Goal: Information Seeking & Learning: Learn about a topic

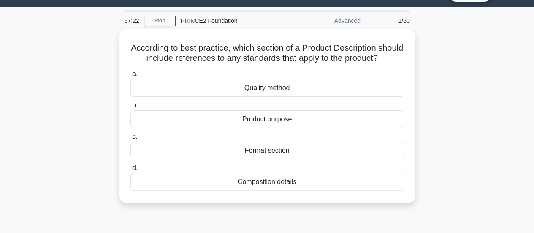
scroll to position [21, 0]
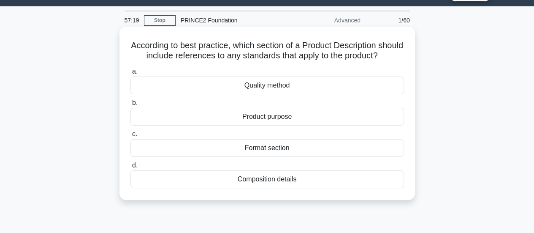
click at [332, 93] on div "Quality method" at bounding box center [267, 85] width 274 height 18
click at [130, 74] on input "a. Quality method" at bounding box center [130, 71] width 0 height 5
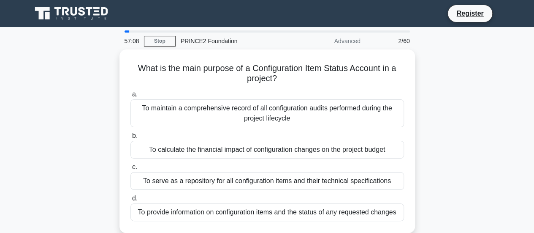
scroll to position [0, 0]
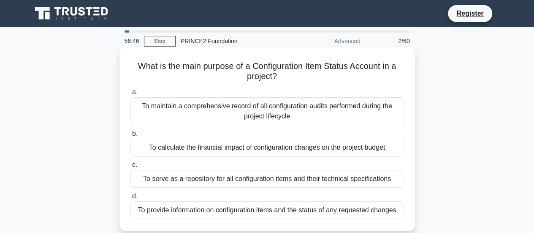
click at [308, 178] on div "To serve as a repository for all configuration items and their technical specif…" at bounding box center [267, 179] width 274 height 18
click at [130, 168] on input "c. To serve as a repository for all configuration items and their technical spe…" at bounding box center [130, 164] width 0 height 5
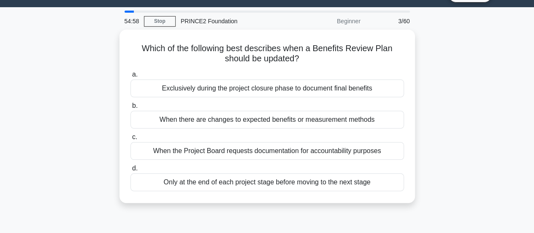
scroll to position [19, 0]
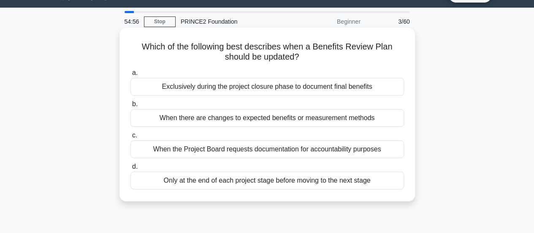
click at [274, 185] on div "Only at the end of each project stage before moving to the next stage" at bounding box center [267, 180] width 274 height 18
click at [130, 169] on input "d. Only at the end of each project stage before moving to the next stage" at bounding box center [130, 166] width 0 height 5
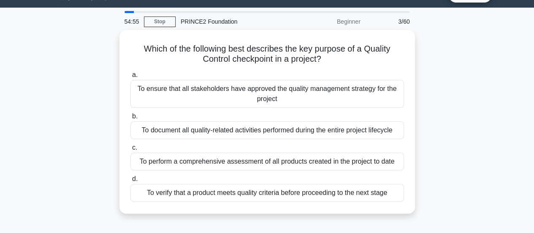
scroll to position [0, 0]
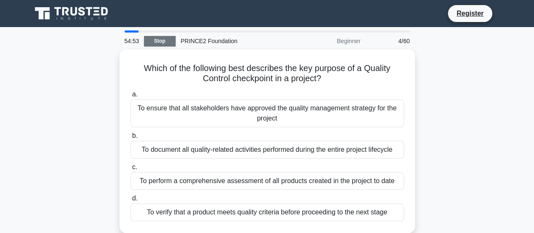
click at [156, 40] on link "Stop" at bounding box center [160, 41] width 32 height 11
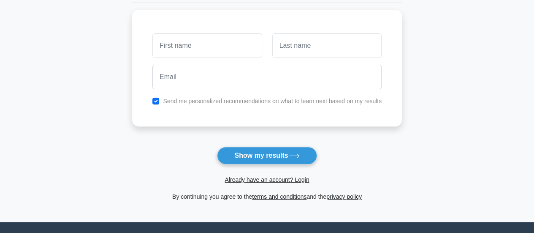
scroll to position [108, 0]
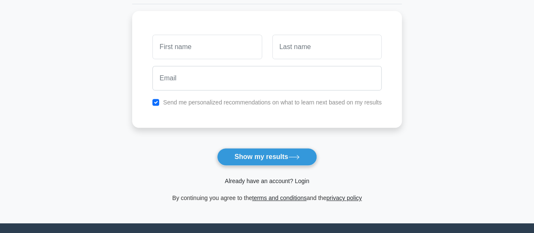
click at [271, 182] on link "Already have an account? Login" at bounding box center [267, 180] width 84 height 7
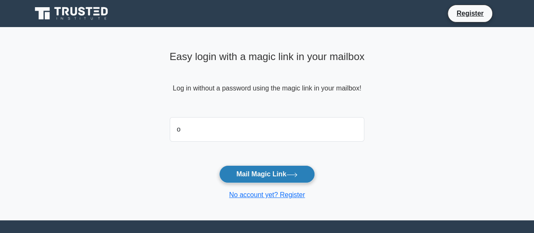
type input "oziohu@gmail.com"
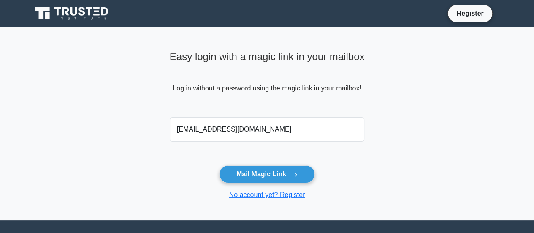
click at [219, 165] on button "Mail Magic Link" at bounding box center [267, 174] width 96 height 18
click at [263, 176] on button "Mail Magic Link" at bounding box center [267, 174] width 96 height 18
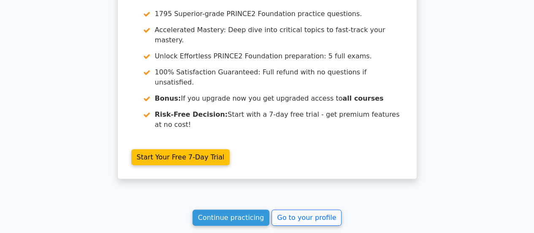
scroll to position [1215, 0]
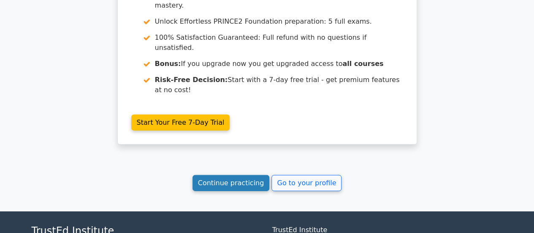
click at [233, 175] on link "Continue practicing" at bounding box center [231, 183] width 77 height 16
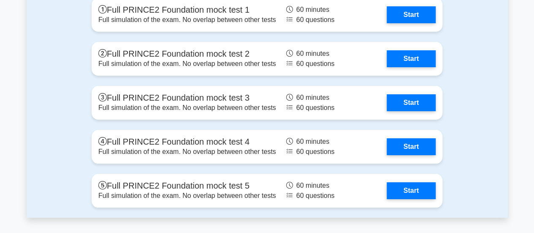
scroll to position [1559, 0]
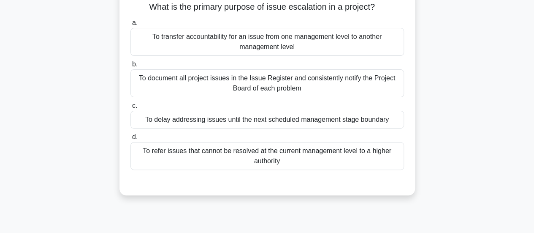
scroll to position [63, 0]
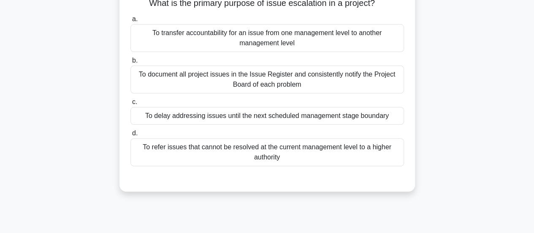
click at [341, 150] on div "To refer issues that cannot be resolved at the current management level to a hi…" at bounding box center [267, 152] width 274 height 28
click at [130, 136] on input "d. To refer issues that cannot be resolved at the current management level to a…" at bounding box center [130, 132] width 0 height 5
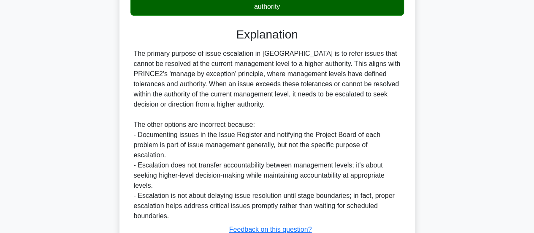
scroll to position [277, 0]
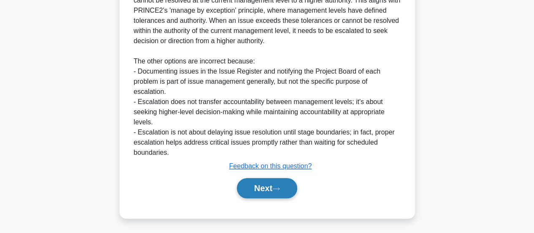
click at [269, 187] on button "Next" at bounding box center [267, 188] width 60 height 20
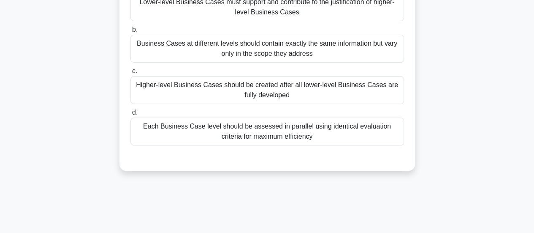
scroll to position [106, 0]
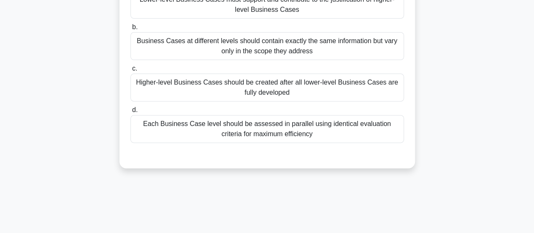
click at [354, 119] on div "Each Business Case level should be assessed in parallel using identical evaluat…" at bounding box center [267, 129] width 274 height 28
click at [130, 113] on input "d. Each Business Case level should be assessed in parallel using identical eval…" at bounding box center [130, 109] width 0 height 5
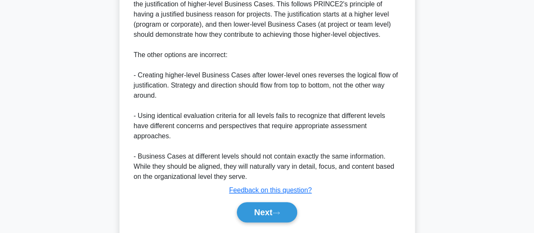
scroll to position [325, 0]
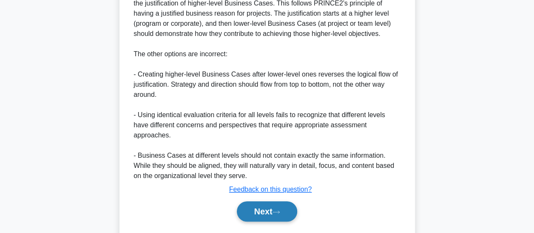
click at [269, 201] on button "Next" at bounding box center [267, 211] width 60 height 20
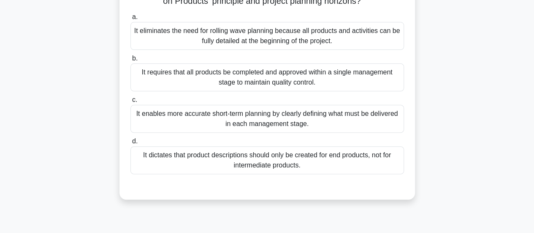
scroll to position [79, 0]
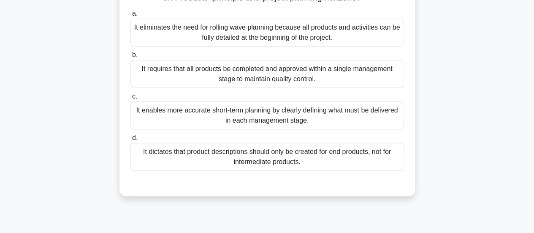
click at [366, 108] on div "It enables more accurate short-term planning by clearly defining what must be d…" at bounding box center [267, 115] width 274 height 28
click at [130, 99] on input "c. It enables more accurate short-term planning by clearly defining what must b…" at bounding box center [130, 96] width 0 height 5
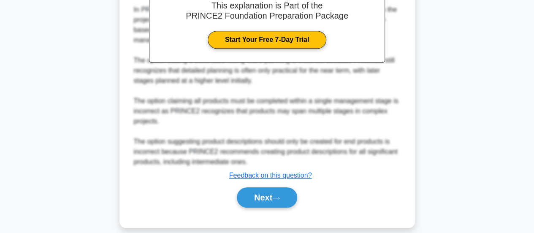
scroll to position [317, 0]
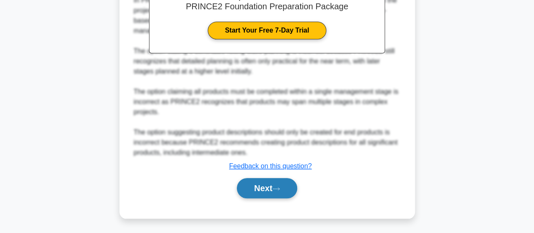
click at [253, 185] on button "Next" at bounding box center [267, 188] width 60 height 20
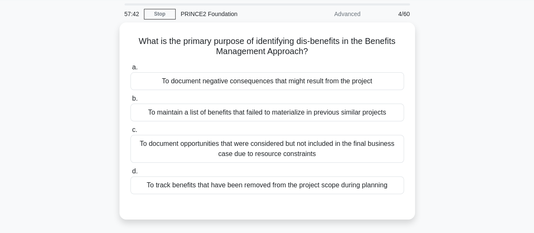
scroll to position [25, 0]
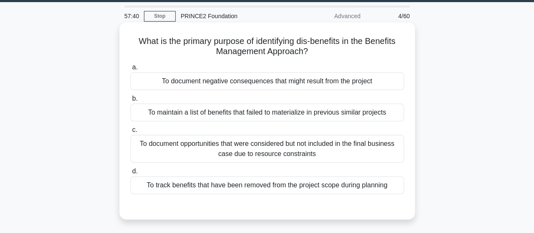
click at [293, 84] on div "To document negative consequences that might result from the project" at bounding box center [267, 81] width 274 height 18
click at [130, 70] on input "a. To document negative consequences that might result from the project" at bounding box center [130, 67] width 0 height 5
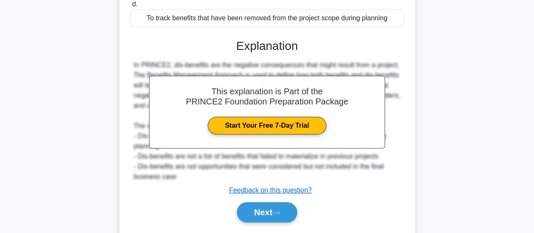
scroll to position [223, 0]
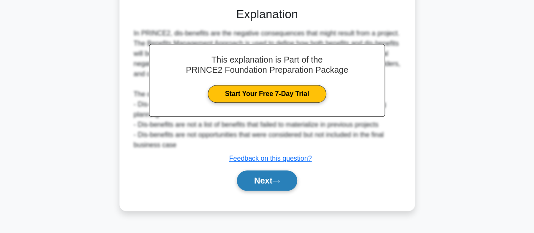
click at [268, 189] on button "Next" at bounding box center [267, 180] width 60 height 20
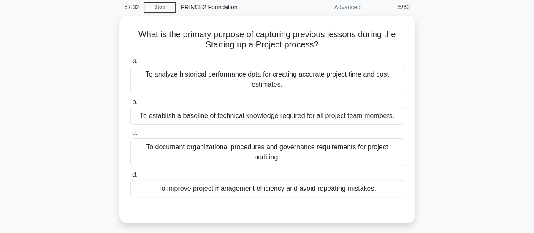
scroll to position [33, 0]
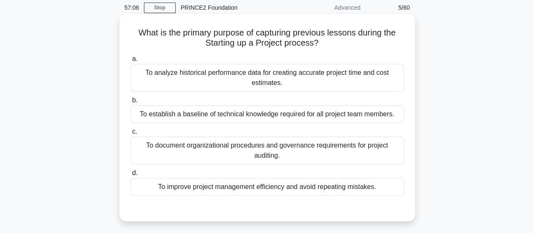
click at [330, 191] on div "To improve project management efficiency and avoid repeating mistakes." at bounding box center [267, 187] width 274 height 18
click at [130, 176] on input "d. To improve project management efficiency and avoid repeating mistakes." at bounding box center [130, 172] width 0 height 5
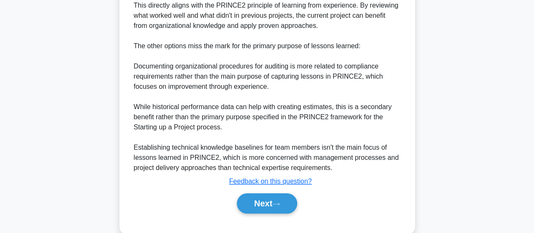
scroll to position [297, 0]
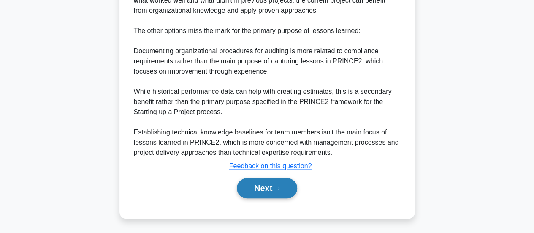
click at [278, 182] on button "Next" at bounding box center [267, 188] width 60 height 20
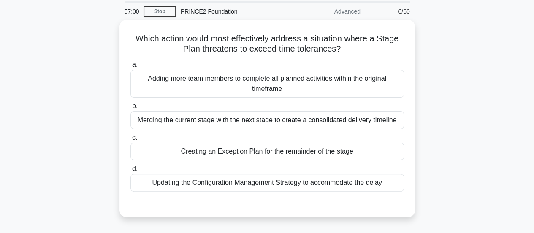
scroll to position [29, 0]
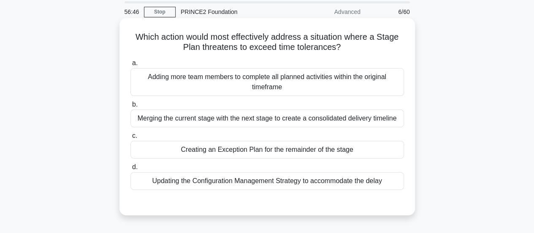
click at [343, 145] on div "Creating an Exception Plan for the remainder of the stage" at bounding box center [267, 150] width 274 height 18
click at [130, 139] on input "c. Creating an Exception Plan for the remainder of the stage" at bounding box center [130, 135] width 0 height 5
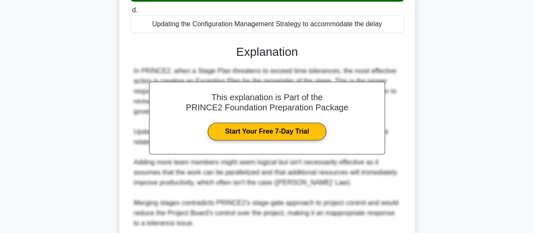
scroll to position [256, 0]
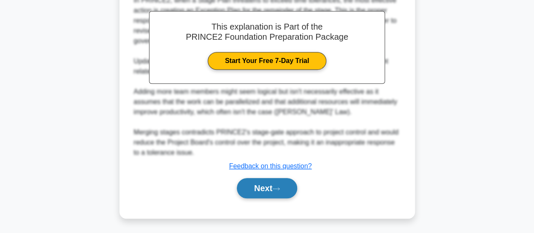
click at [269, 192] on button "Next" at bounding box center [267, 188] width 60 height 20
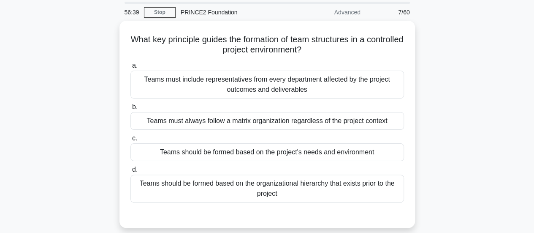
scroll to position [30, 0]
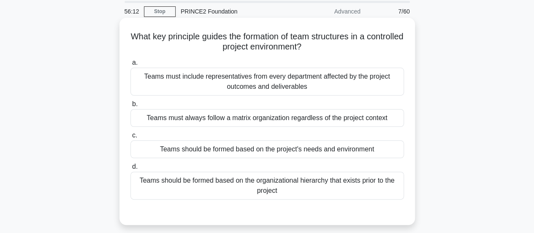
click at [370, 150] on div "Teams should be formed based on the project's needs and environment" at bounding box center [267, 149] width 274 height 18
click at [130, 138] on input "c. Teams should be formed based on the project's needs and environment" at bounding box center [130, 135] width 0 height 5
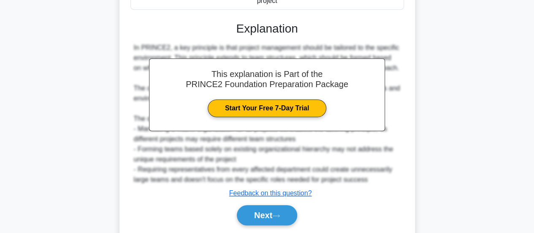
scroll to position [224, 0]
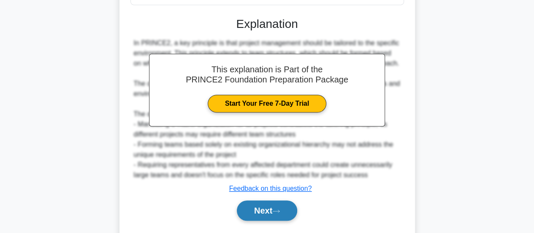
click at [268, 217] on button "Next" at bounding box center [267, 210] width 60 height 20
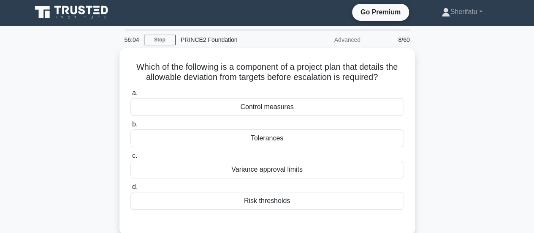
scroll to position [1, 0]
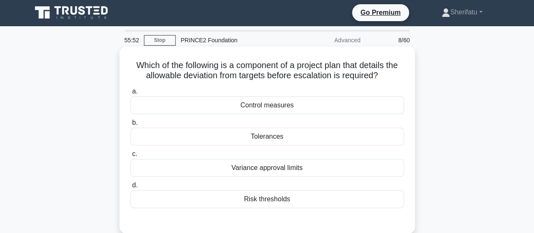
click at [319, 144] on div "Tolerances" at bounding box center [267, 137] width 274 height 18
click at [130, 125] on input "b. Tolerances" at bounding box center [130, 122] width 0 height 5
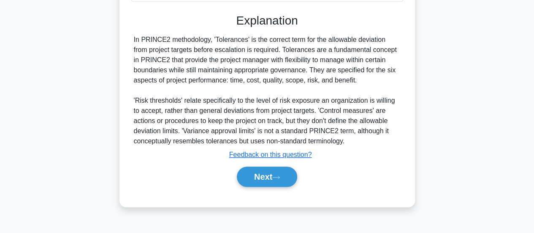
scroll to position [223, 0]
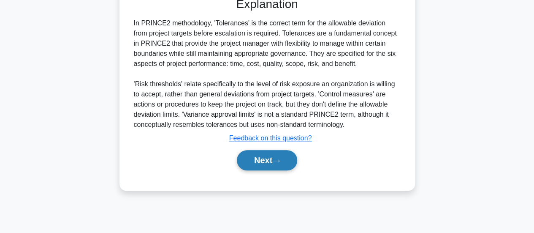
click at [269, 156] on button "Next" at bounding box center [267, 160] width 60 height 20
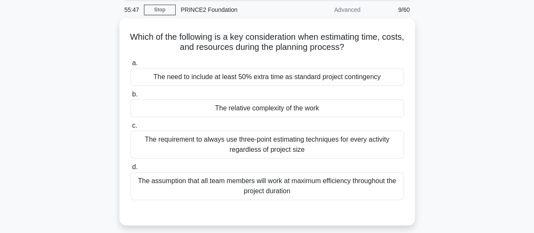
scroll to position [31, 0]
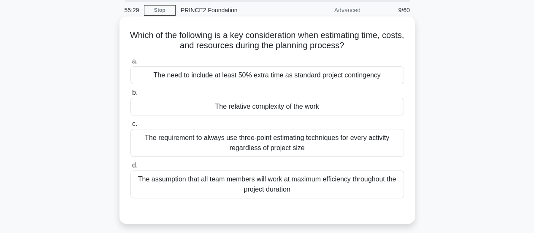
click at [279, 133] on div "The requirement to always use three-point estimating techniques for every activ…" at bounding box center [267, 143] width 274 height 28
click at [130, 127] on input "c. The requirement to always use three-point estimating techniques for every ac…" at bounding box center [130, 123] width 0 height 5
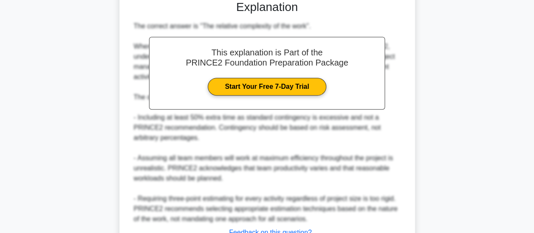
scroll to position [308, 0]
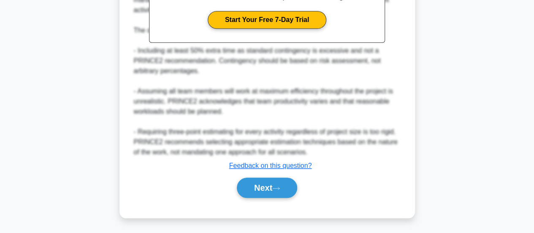
click at [262, 193] on button "Next" at bounding box center [267, 187] width 60 height 20
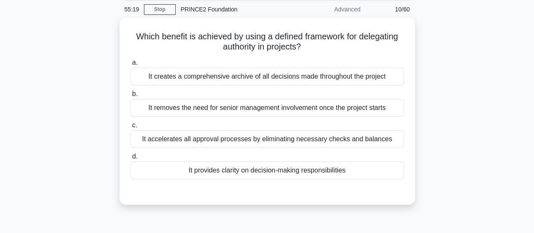
scroll to position [28, 0]
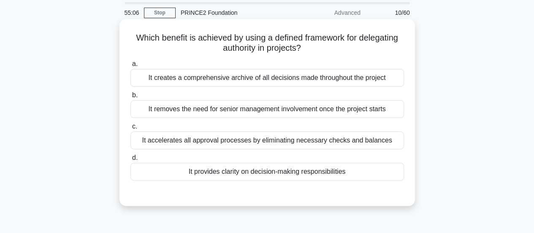
click at [372, 163] on div "It provides clarity on decision-making responsibilities" at bounding box center [267, 172] width 274 height 18
click at [130, 160] on input "d. It provides clarity on decision-making responsibilities" at bounding box center [130, 157] width 0 height 5
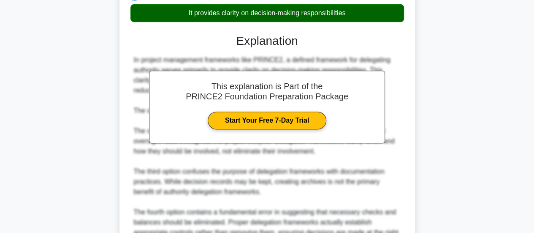
scroll to position [277, 0]
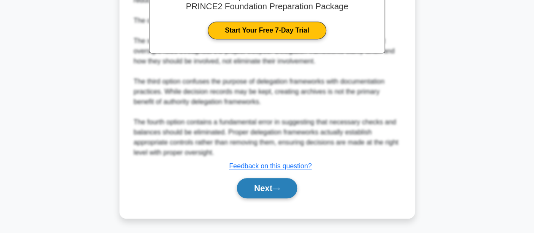
click at [257, 191] on button "Next" at bounding box center [267, 188] width 60 height 20
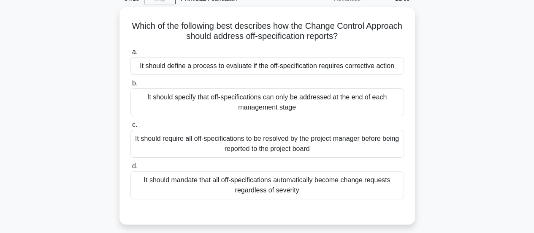
scroll to position [43, 0]
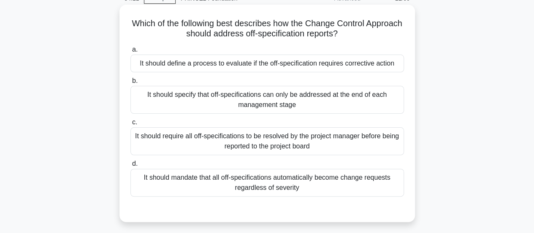
click at [328, 61] on div "It should define a process to evaluate if the off-specification requires correc…" at bounding box center [267, 63] width 274 height 18
click at [130, 52] on input "a. It should define a process to evaluate if the off-specification requires cor…" at bounding box center [130, 49] width 0 height 5
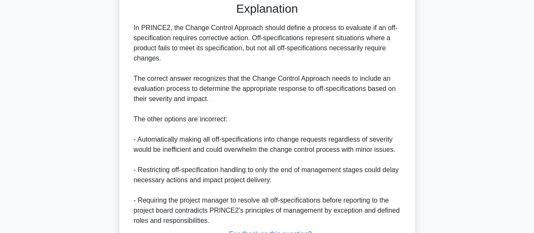
scroll to position [317, 0]
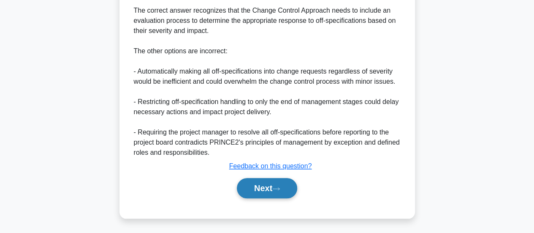
click at [270, 185] on button "Next" at bounding box center [267, 188] width 60 height 20
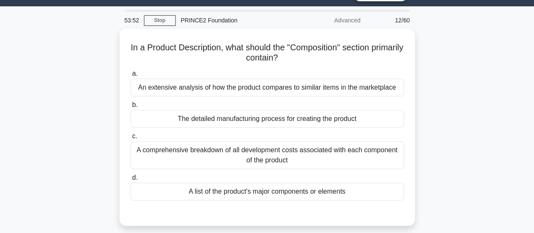
scroll to position [22, 0]
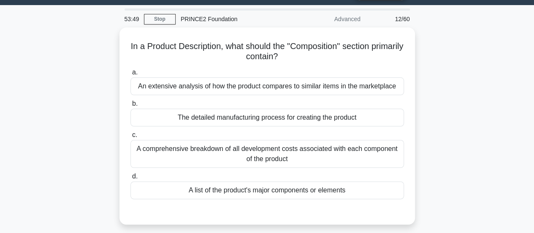
click at [270, 185] on div "A list of the product's major components or elements" at bounding box center [267, 190] width 274 height 18
click at [130, 179] on input "d. A list of the product's major components or elements" at bounding box center [130, 176] width 0 height 5
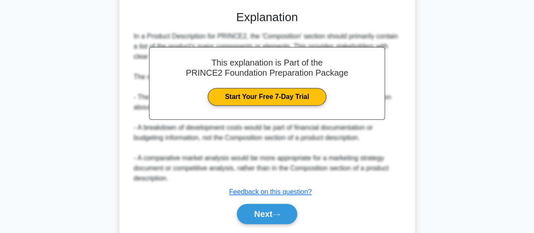
scroll to position [246, 0]
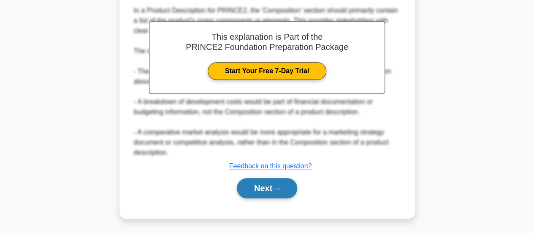
click at [274, 190] on button "Next" at bounding box center [267, 188] width 60 height 20
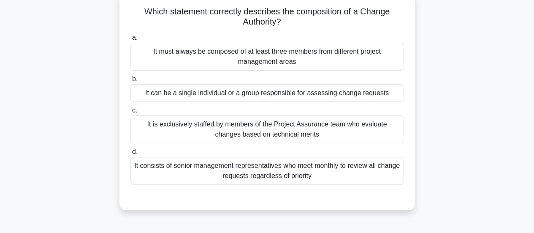
scroll to position [57, 0]
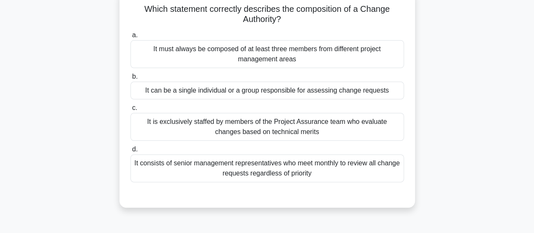
click at [337, 93] on div "It can be a single individual or a group responsible for assessing change reque…" at bounding box center [267, 90] width 274 height 18
click at [130, 79] on input "b. It can be a single individual or a group responsible for assessing change re…" at bounding box center [130, 76] width 0 height 5
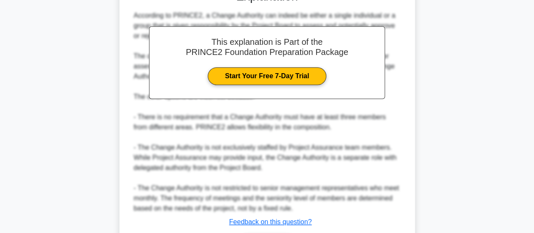
scroll to position [317, 0]
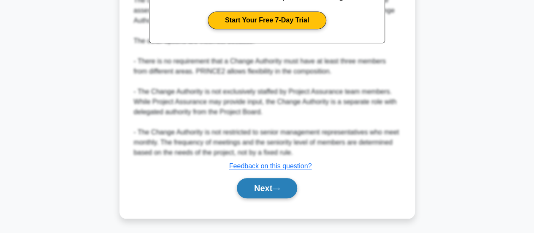
click at [269, 184] on button "Next" at bounding box center [267, 188] width 60 height 20
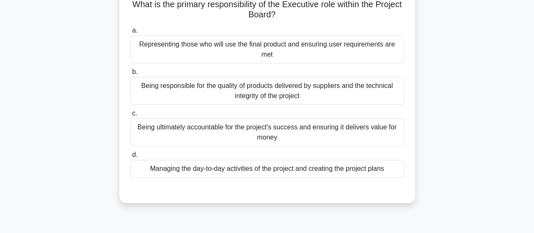
scroll to position [65, 0]
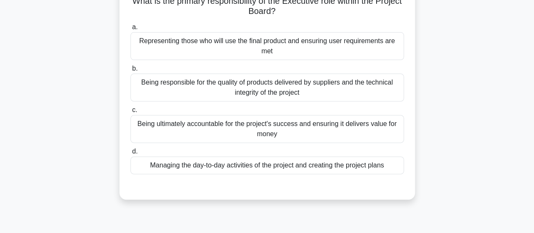
click at [280, 120] on div "Being ultimately accountable for the project's success and ensuring it delivers…" at bounding box center [267, 129] width 274 height 28
click at [130, 113] on input "c. Being ultimately accountable for the project's success and ensuring it deliv…" at bounding box center [130, 109] width 0 height 5
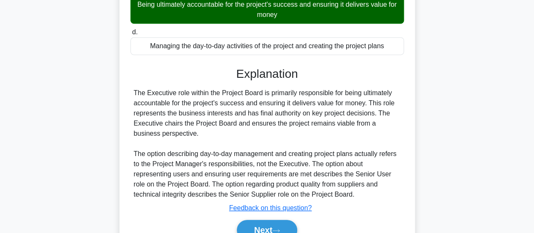
scroll to position [226, 0]
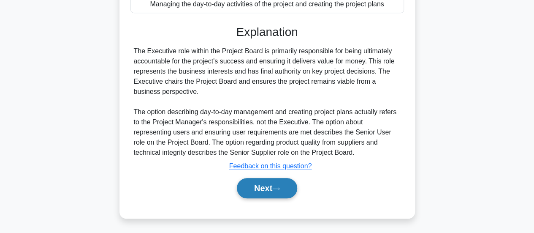
click at [255, 185] on button "Next" at bounding box center [267, 188] width 60 height 20
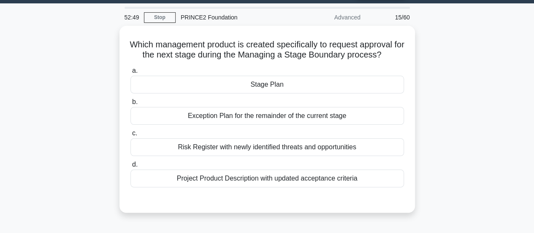
scroll to position [23, 0]
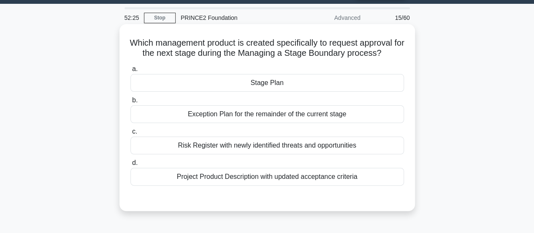
click at [304, 87] on div "Stage Plan" at bounding box center [267, 83] width 274 height 18
click at [130, 72] on input "a. Stage Plan" at bounding box center [130, 68] width 0 height 5
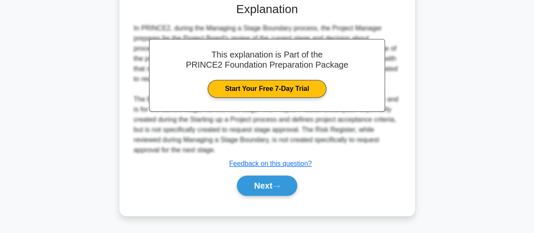
scroll to position [223, 0]
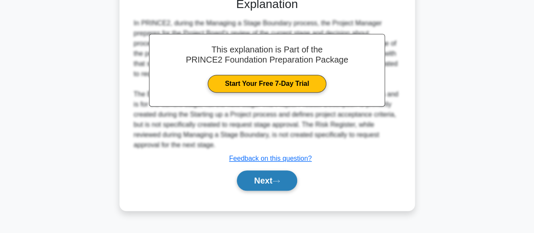
click at [262, 177] on button "Next" at bounding box center [267, 180] width 60 height 20
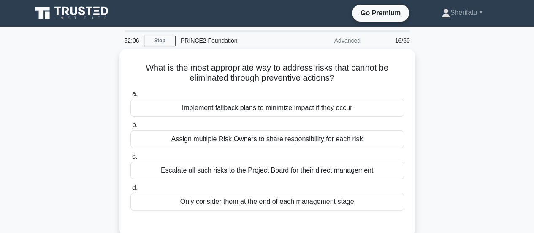
scroll to position [0, 0]
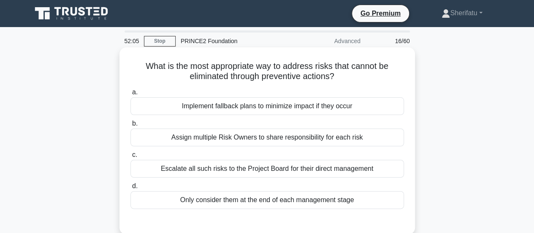
click at [275, 108] on div "Implement fallback plans to minimize impact if they occur" at bounding box center [267, 106] width 274 height 18
click at [130, 95] on input "a. Implement fallback plans to minimize impact if they occur" at bounding box center [130, 92] width 0 height 5
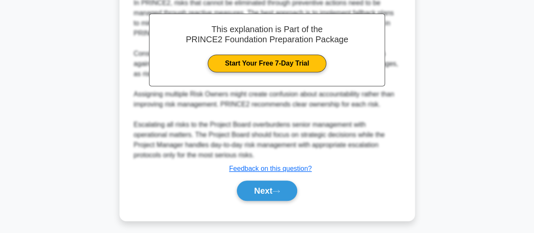
scroll to position [246, 0]
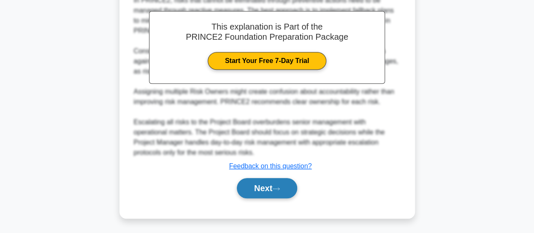
click at [254, 187] on button "Next" at bounding box center [267, 188] width 60 height 20
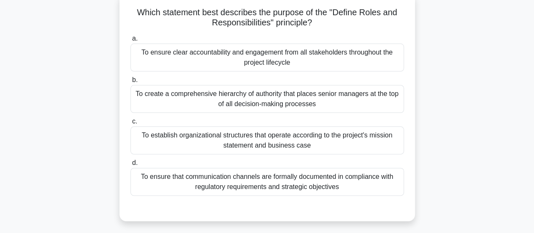
scroll to position [55, 0]
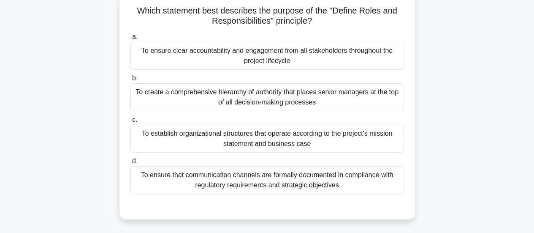
click at [310, 54] on div "To ensure clear accountability and engagement from all stakeholders throughout …" at bounding box center [267, 56] width 274 height 28
click at [130, 40] on input "a. To ensure clear accountability and engagement from all stakeholders througho…" at bounding box center [130, 36] width 0 height 5
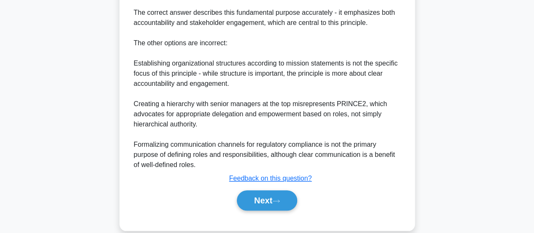
scroll to position [326, 0]
click at [279, 194] on button "Next" at bounding box center [267, 200] width 60 height 20
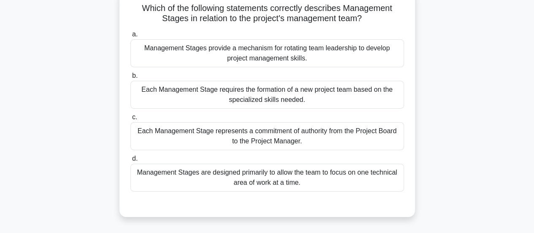
scroll to position [59, 0]
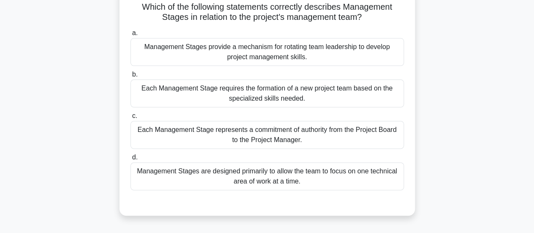
click at [370, 128] on div "Each Management Stage represents a commitment of authority from the Project Boa…" at bounding box center [267, 135] width 274 height 28
click at [130, 119] on input "c. Each Management Stage represents a commitment of authority from the Project …" at bounding box center [130, 115] width 0 height 5
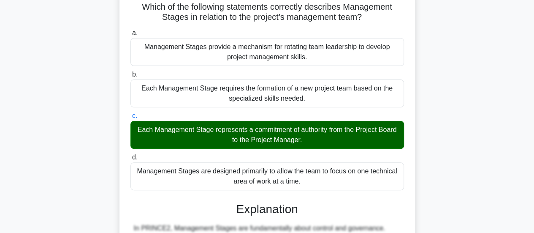
scroll to position [317, 0]
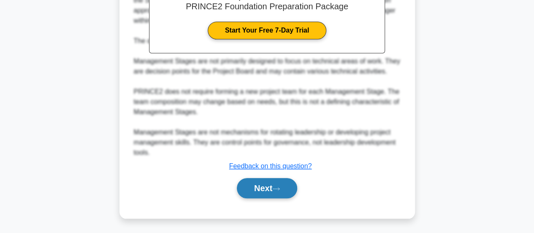
click at [269, 195] on button "Next" at bounding box center [267, 188] width 60 height 20
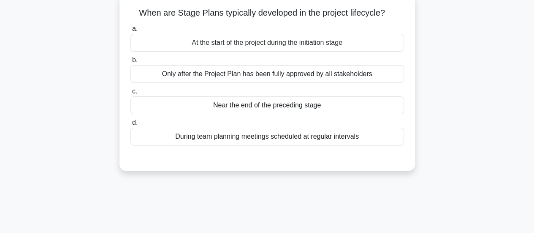
scroll to position [49, 0]
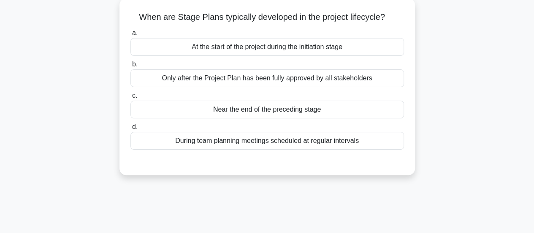
click at [353, 106] on div "Near the end of the preceding stage" at bounding box center [267, 109] width 274 height 18
click at [130, 98] on input "c. Near the end of the preceding stage" at bounding box center [130, 95] width 0 height 5
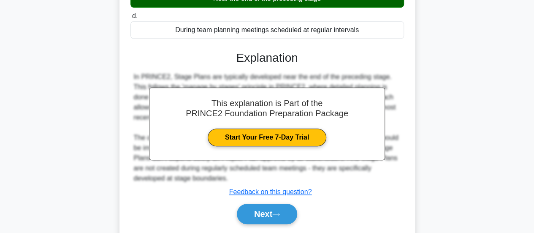
scroll to position [223, 0]
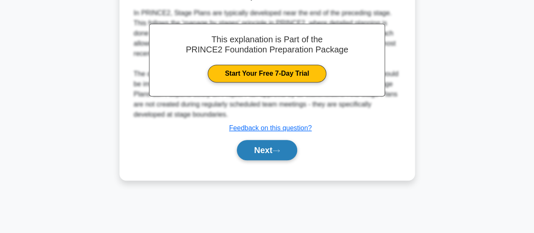
click at [258, 149] on button "Next" at bounding box center [267, 150] width 60 height 20
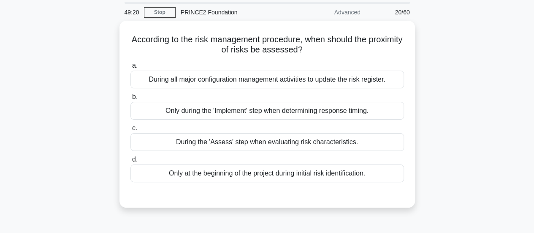
scroll to position [29, 0]
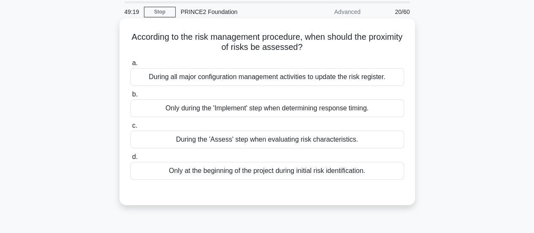
click at [330, 139] on div "During the 'Assess' step when evaluating risk characteristics." at bounding box center [267, 139] width 274 height 18
click at [130, 128] on input "c. During the 'Assess' step when evaluating risk characteristics." at bounding box center [130, 125] width 0 height 5
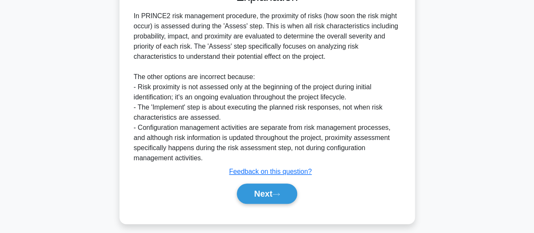
scroll to position [236, 0]
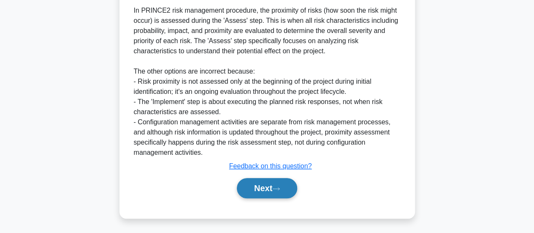
click at [275, 190] on button "Next" at bounding box center [267, 188] width 60 height 20
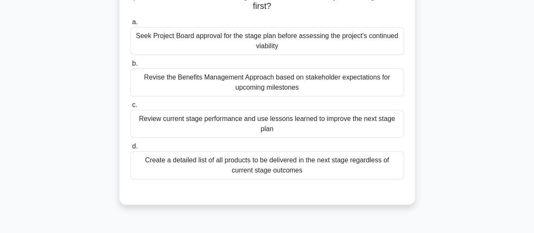
scroll to position [83, 0]
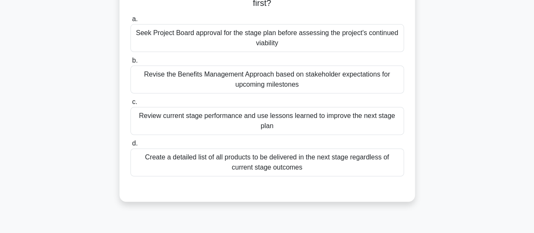
click at [379, 118] on div "Review current stage performance and use lessons learned to improve the next st…" at bounding box center [267, 121] width 274 height 28
click at [130, 105] on input "c. Review current stage performance and use lessons learned to improve the next…" at bounding box center [130, 101] width 0 height 5
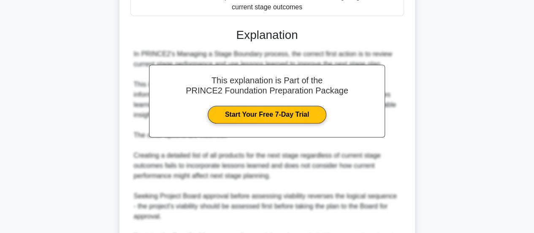
scroll to position [348, 0]
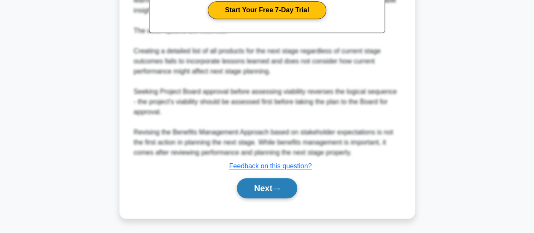
click at [250, 190] on button "Next" at bounding box center [267, 188] width 60 height 20
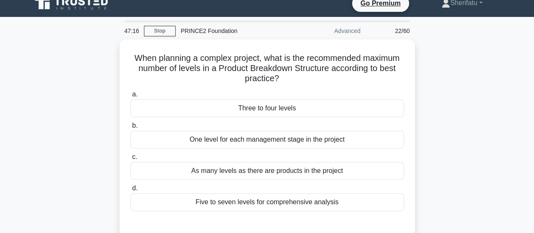
scroll to position [11, 0]
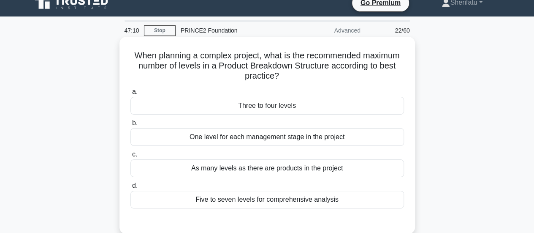
click at [322, 140] on div "One level for each management stage in the project" at bounding box center [267, 137] width 274 height 18
click at [130, 126] on input "b. One level for each management stage in the project" at bounding box center [130, 122] width 0 height 5
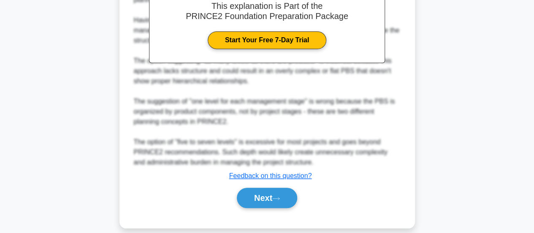
scroll to position [278, 0]
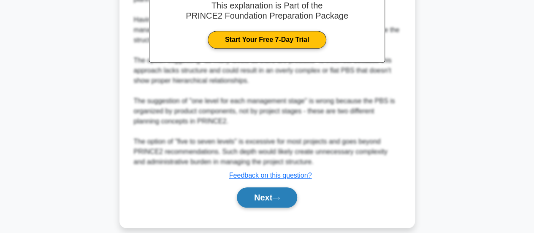
click at [257, 195] on button "Next" at bounding box center [267, 197] width 60 height 20
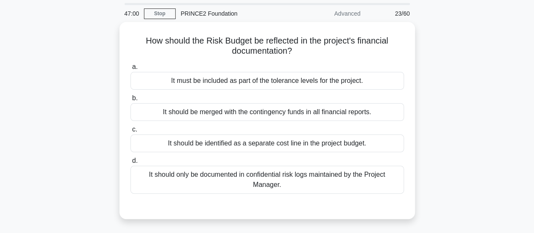
scroll to position [27, 0]
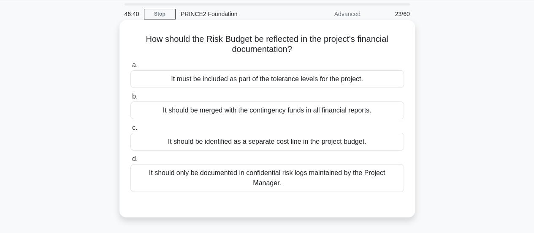
click at [275, 114] on div "It should be merged with the contingency funds in all financial reports." at bounding box center [267, 110] width 274 height 18
click at [130, 99] on input "b. It should be merged with the contingency funds in all financial reports." at bounding box center [130, 96] width 0 height 5
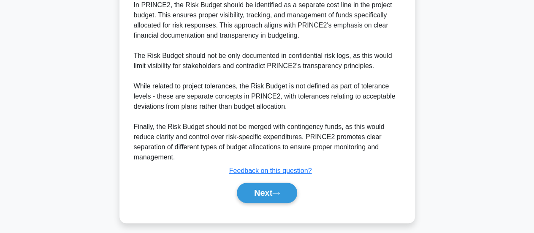
scroll to position [258, 0]
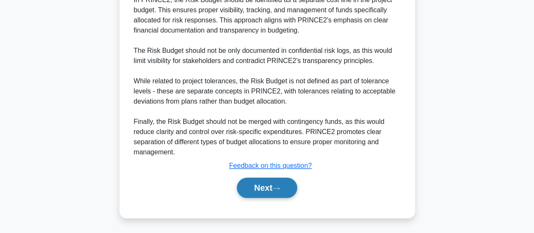
click at [262, 191] on button "Next" at bounding box center [267, 187] width 60 height 20
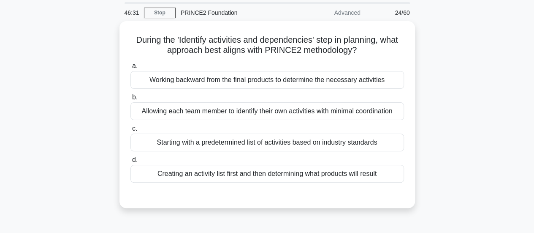
scroll to position [0, 0]
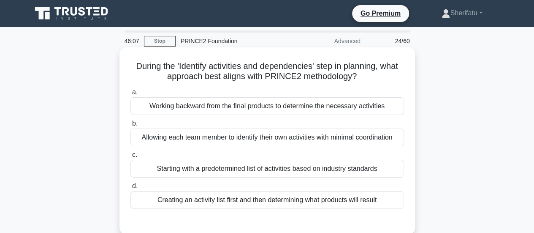
click at [252, 169] on div "Starting with a predetermined list of activities based on industry standards" at bounding box center [267, 169] width 274 height 18
click at [130, 158] on input "c. Starting with a predetermined list of activities based on industry standards" at bounding box center [130, 154] width 0 height 5
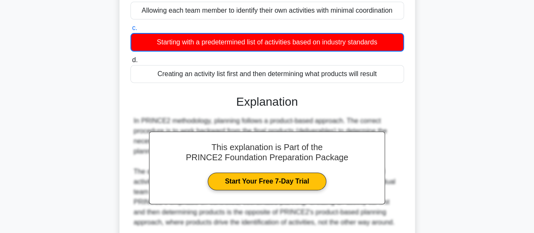
scroll to position [223, 0]
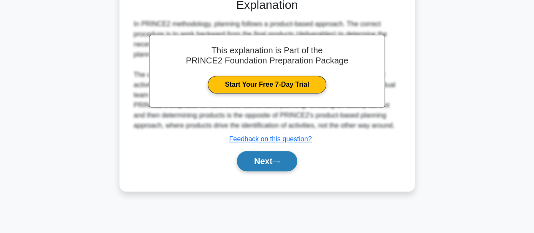
click at [262, 157] on button "Next" at bounding box center [267, 161] width 60 height 20
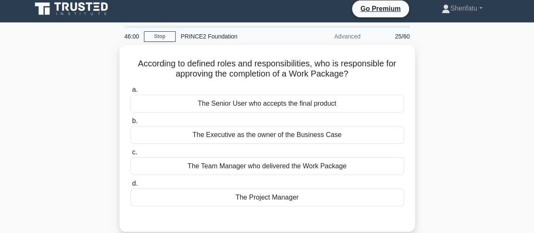
scroll to position [3, 0]
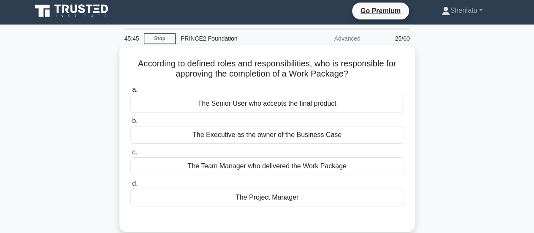
click at [285, 194] on div "The Project Manager" at bounding box center [267, 197] width 274 height 18
click at [130, 186] on input "d. The Project Manager" at bounding box center [130, 183] width 0 height 5
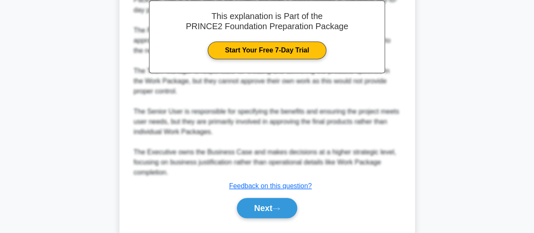
scroll to position [257, 0]
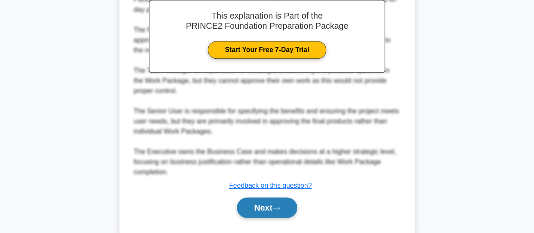
click at [271, 201] on button "Next" at bounding box center [267, 207] width 60 height 20
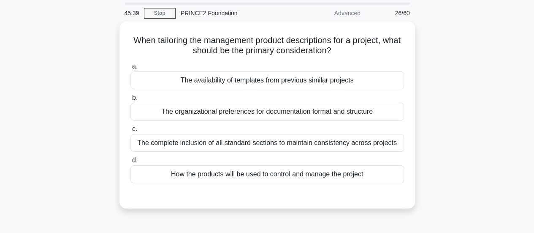
scroll to position [28, 0]
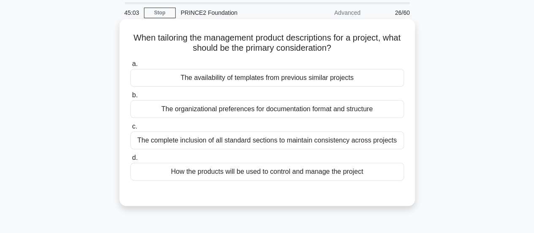
click at [317, 103] on div "The organizational preferences for documentation format and structure" at bounding box center [267, 109] width 274 height 18
click at [130, 98] on input "b. The organizational preferences for documentation format and structure" at bounding box center [130, 94] width 0 height 5
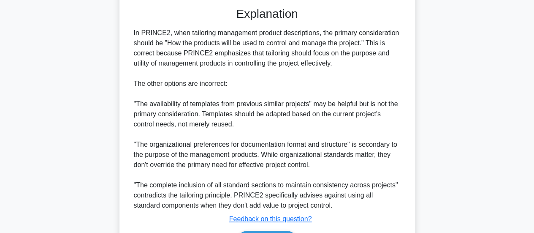
scroll to position [268, 0]
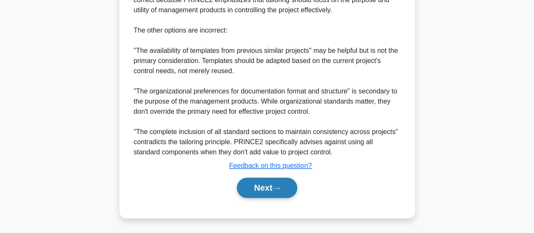
click at [257, 186] on button "Next" at bounding box center [267, 187] width 60 height 20
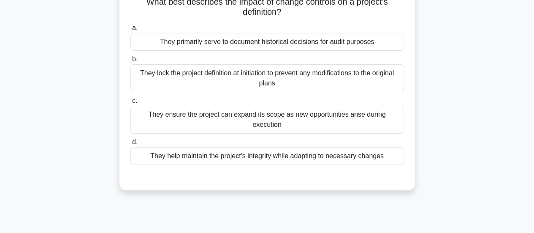
scroll to position [33, 0]
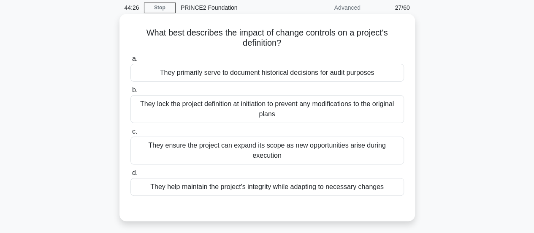
click at [230, 178] on div "They help maintain the project's integrity while adapting to necessary changes" at bounding box center [267, 187] width 274 height 18
click at [130, 176] on input "d. They help maintain the project's integrity while adapting to necessary chang…" at bounding box center [130, 172] width 0 height 5
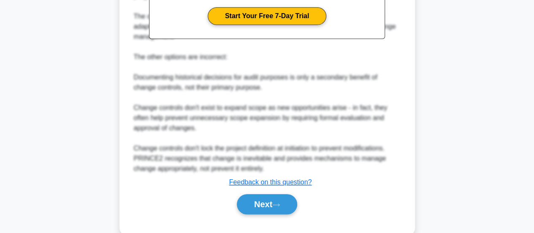
scroll to position [313, 0]
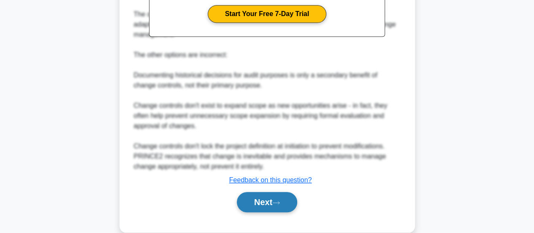
click at [268, 195] on button "Next" at bounding box center [267, 202] width 60 height 20
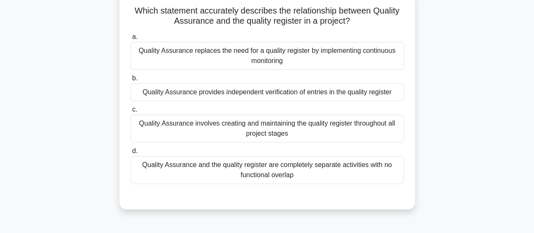
scroll to position [57, 0]
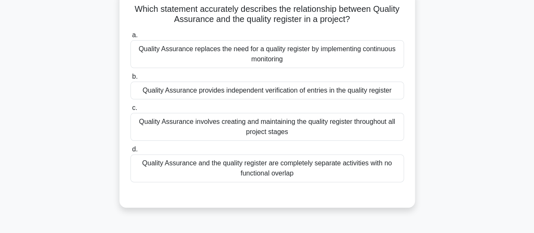
click at [250, 91] on div "Quality Assurance provides independent verification of entries in the quality r…" at bounding box center [267, 90] width 274 height 18
click at [130, 79] on input "b. Quality Assurance provides independent verification of entries in the qualit…" at bounding box center [130, 76] width 0 height 5
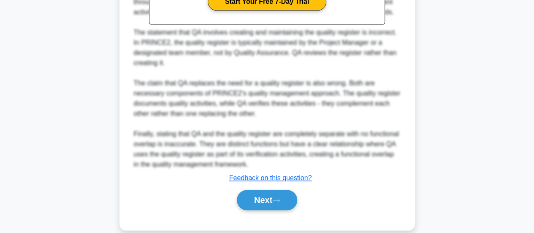
scroll to position [337, 0]
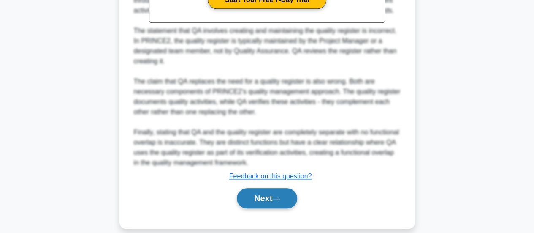
click at [252, 196] on button "Next" at bounding box center [267, 198] width 60 height 20
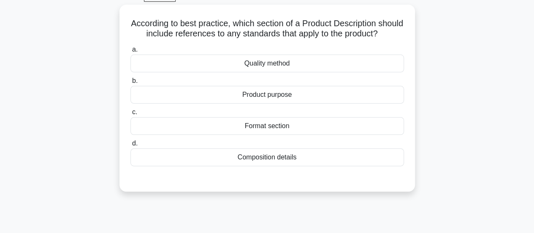
scroll to position [45, 0]
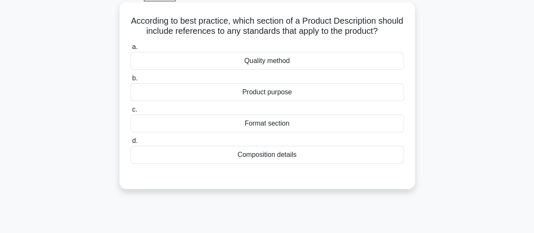
click at [332, 70] on div "Quality method" at bounding box center [267, 61] width 274 height 18
click at [130, 50] on input "a. Quality method" at bounding box center [130, 46] width 0 height 5
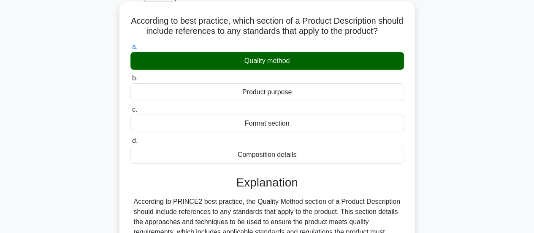
scroll to position [223, 0]
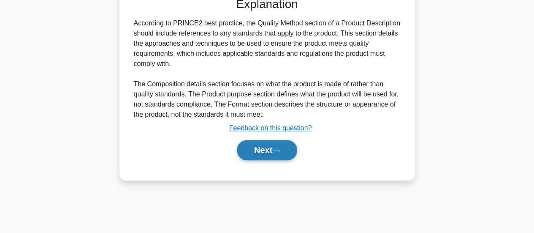
click at [255, 160] on button "Next" at bounding box center [267, 150] width 60 height 20
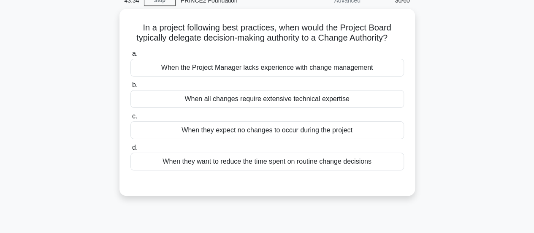
scroll to position [11, 0]
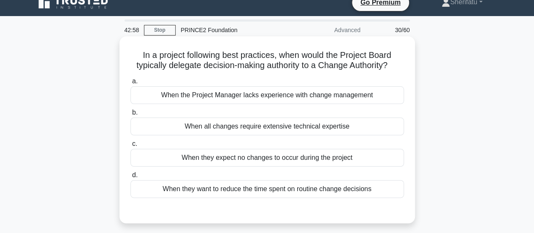
click at [346, 188] on div "When they want to reduce the time spent on routine change decisions" at bounding box center [267, 189] width 274 height 18
click at [130, 178] on input "d. When they want to reduce the time spent on routine change decisions" at bounding box center [130, 174] width 0 height 5
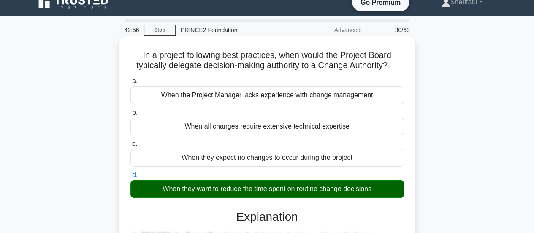
scroll to position [223, 0]
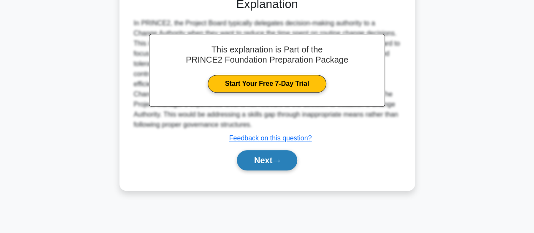
click at [272, 157] on button "Next" at bounding box center [267, 160] width 60 height 20
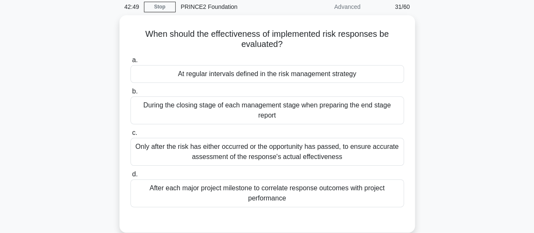
scroll to position [35, 0]
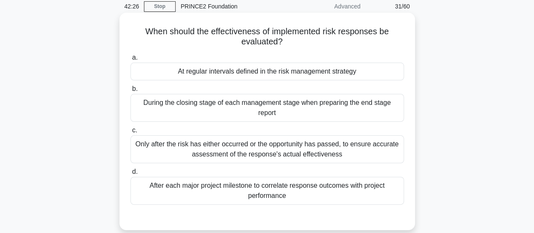
click at [349, 137] on div "Only after the risk has either occurred or the opportunity has passed, to ensur…" at bounding box center [267, 149] width 274 height 28
click at [130, 133] on input "c. Only after the risk has either occurred or the opportunity has passed, to en…" at bounding box center [130, 130] width 0 height 5
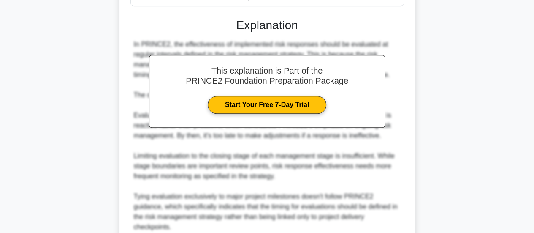
scroll to position [308, 0]
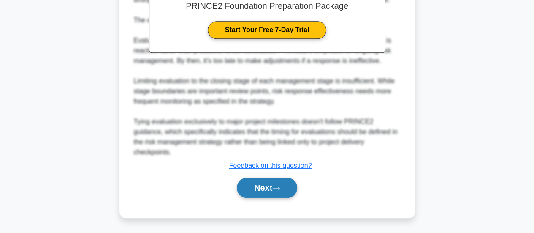
click at [280, 188] on icon at bounding box center [276, 188] width 7 height 3
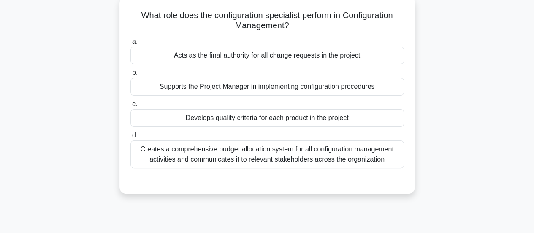
scroll to position [52, 0]
click at [371, 87] on div "Supports the Project Manager in implementing configuration procedures" at bounding box center [267, 86] width 274 height 18
click at [130, 75] on input "b. Supports the Project Manager in implementing configuration procedures" at bounding box center [130, 71] width 0 height 5
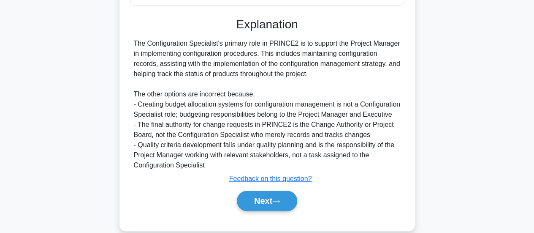
scroll to position [236, 0]
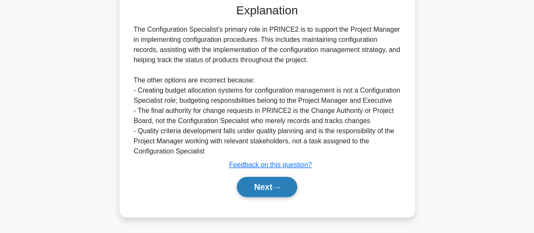
click at [258, 193] on button "Next" at bounding box center [267, 187] width 60 height 20
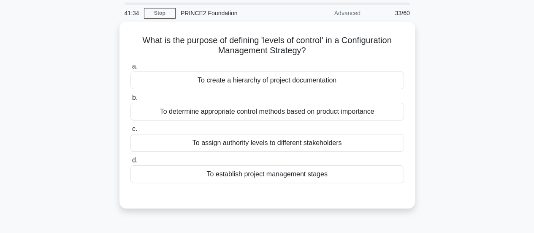
scroll to position [30, 0]
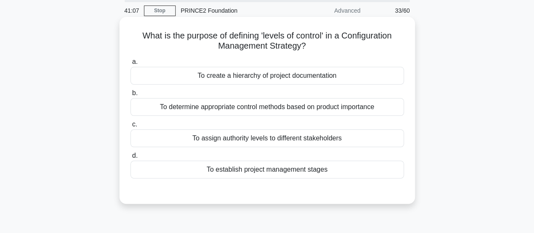
click at [237, 107] on div "To determine appropriate control methods based on product importance" at bounding box center [267, 107] width 274 height 18
click at [130, 96] on input "b. To determine appropriate control methods based on product importance" at bounding box center [130, 92] width 0 height 5
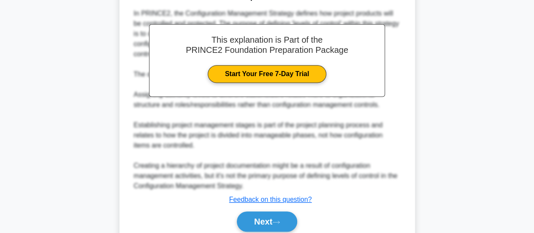
scroll to position [266, 0]
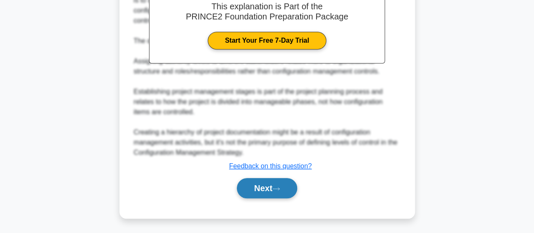
click at [263, 186] on button "Next" at bounding box center [267, 188] width 60 height 20
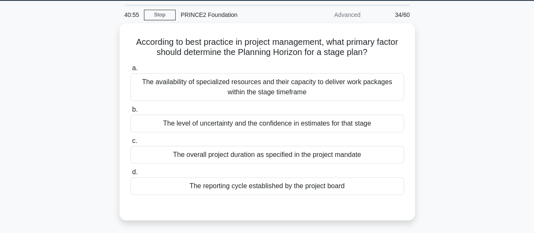
scroll to position [27, 0]
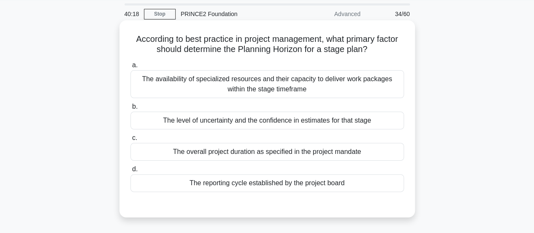
click at [332, 121] on div "The level of uncertainty and the confidence in estimates for that stage" at bounding box center [267, 120] width 274 height 18
click at [130, 109] on input "b. The level of uncertainty and the confidence in estimates for that stage" at bounding box center [130, 106] width 0 height 5
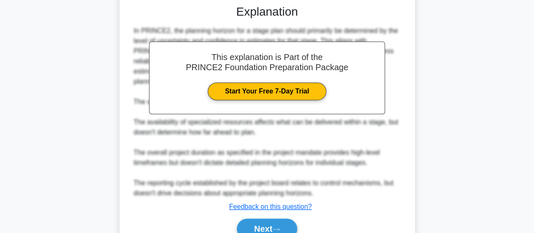
scroll to position [256, 0]
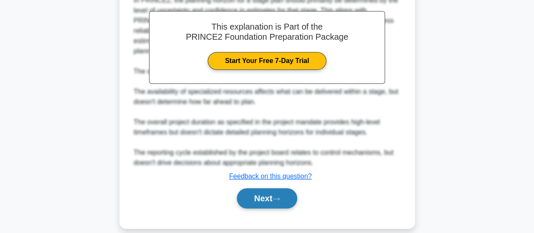
click at [260, 188] on button "Next" at bounding box center [267, 198] width 60 height 20
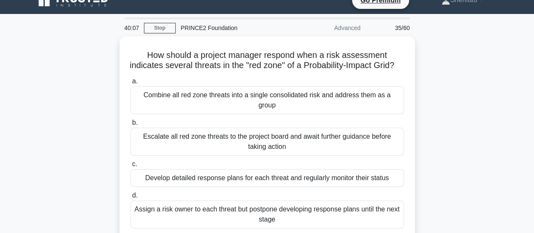
scroll to position [13, 0]
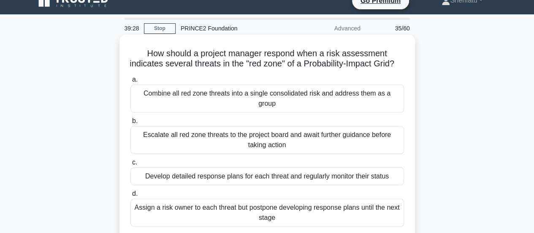
click at [260, 177] on div "Develop detailed response plans for each threat and regularly monitor their sta…" at bounding box center [267, 176] width 274 height 18
click at [130, 165] on input "c. Develop detailed response plans for each threat and regularly monitor their …" at bounding box center [130, 162] width 0 height 5
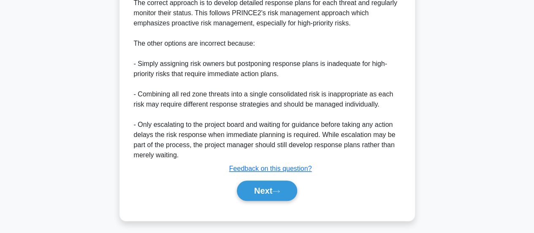
scroll to position [315, 0]
click at [260, 192] on button "Next" at bounding box center [267, 190] width 60 height 20
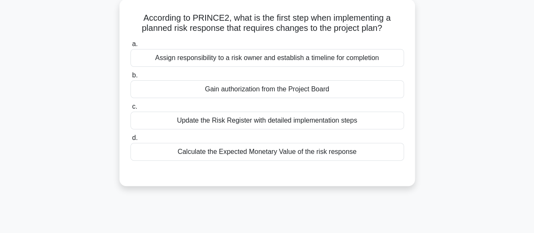
scroll to position [41, 0]
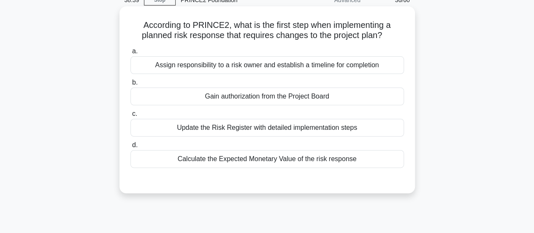
click at [231, 65] on div "Assign responsibility to a risk owner and establish a timeline for completion" at bounding box center [267, 65] width 274 height 18
click at [130, 54] on input "a. Assign responsibility to a risk owner and establish a timeline for completion" at bounding box center [130, 51] width 0 height 5
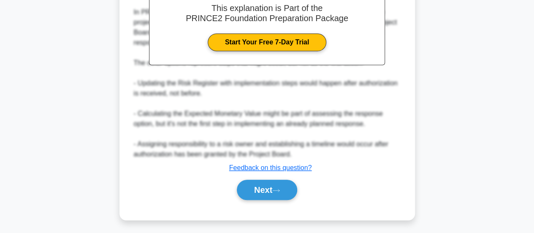
scroll to position [268, 0]
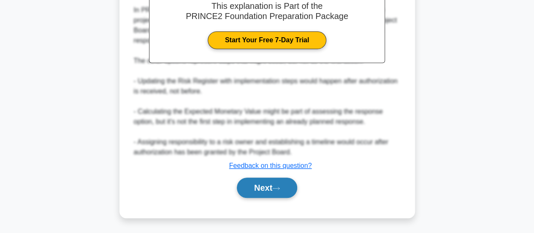
click at [277, 181] on button "Next" at bounding box center [267, 187] width 60 height 20
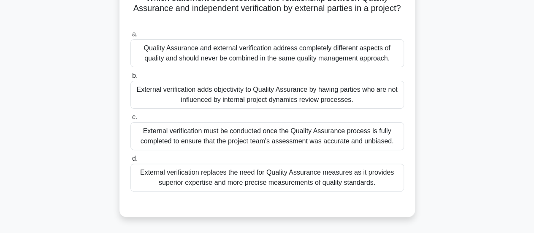
scroll to position [69, 0]
click at [373, 96] on div "External verification adds objectivity to Quality Assurance by having parties w…" at bounding box center [267, 94] width 274 height 28
click at [130, 78] on input "b. External verification adds objectivity to Quality Assurance by having partie…" at bounding box center [130, 74] width 0 height 5
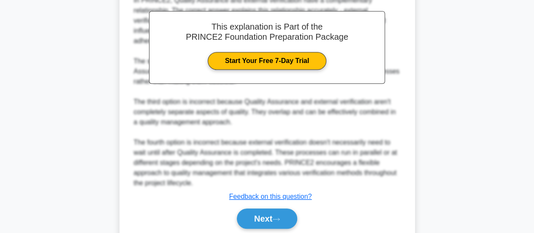
scroll to position [327, 0]
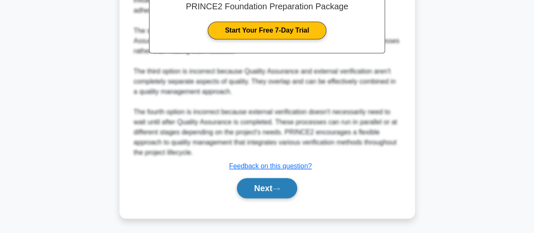
click at [266, 190] on button "Next" at bounding box center [267, 188] width 60 height 20
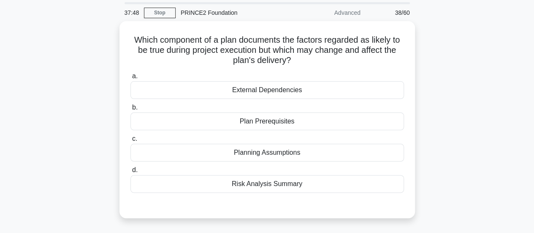
scroll to position [27, 0]
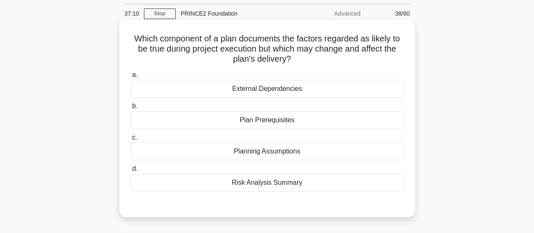
click at [267, 187] on div "Risk Analysis Summary" at bounding box center [267, 183] width 274 height 18
click at [130, 171] on input "d. Risk Analysis Summary" at bounding box center [130, 168] width 0 height 5
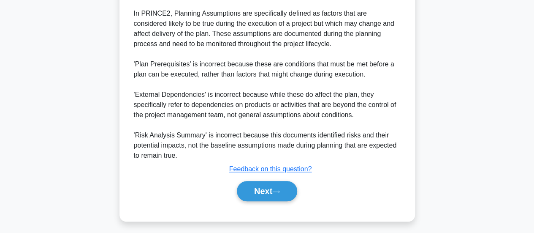
scroll to position [268, 0]
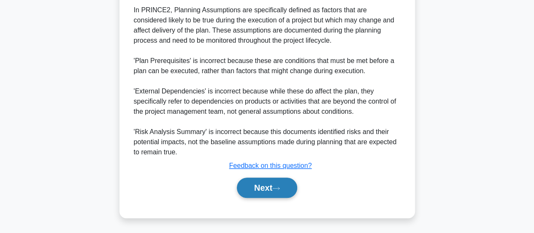
click at [267, 187] on button "Next" at bounding box center [267, 187] width 60 height 20
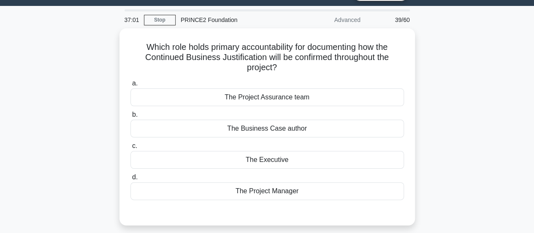
scroll to position [22, 0]
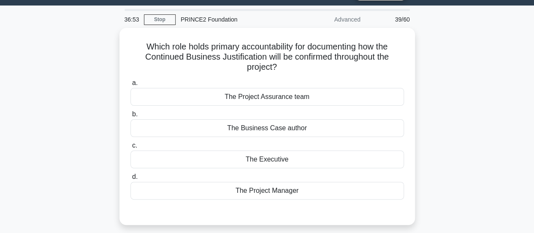
click at [267, 187] on div "The Project Manager" at bounding box center [267, 191] width 274 height 18
click at [130, 179] on input "d. The Project Manager" at bounding box center [130, 176] width 0 height 5
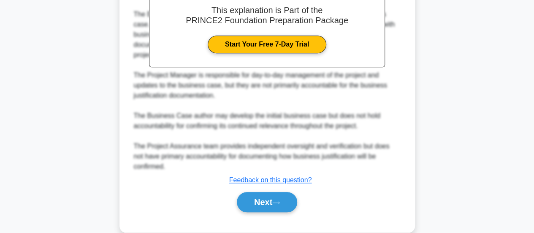
scroll to position [278, 0]
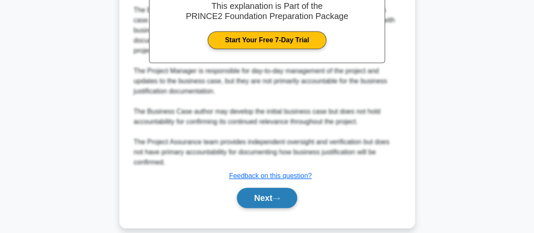
click at [275, 188] on button "Next" at bounding box center [267, 197] width 60 height 20
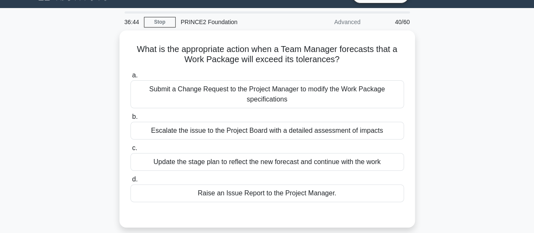
scroll to position [19, 0]
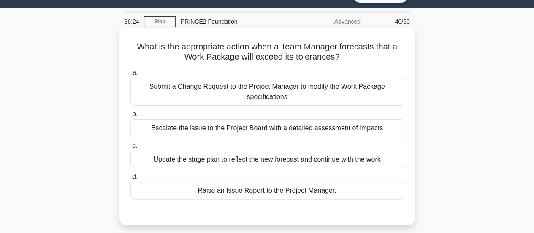
click at [340, 189] on div "Raise an Issue Report to the Project Manager." at bounding box center [267, 191] width 274 height 18
click at [130, 179] on input "d. Raise an Issue Report to the Project Manager." at bounding box center [130, 176] width 0 height 5
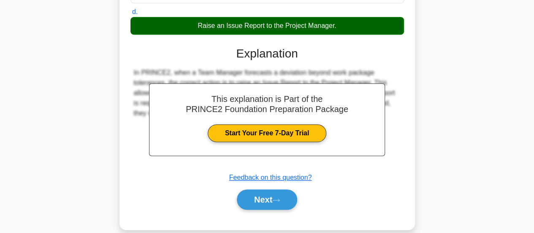
scroll to position [223, 0]
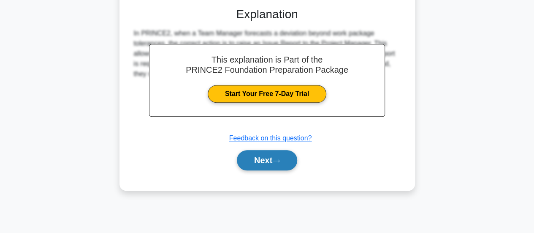
click at [277, 166] on button "Next" at bounding box center [267, 160] width 60 height 20
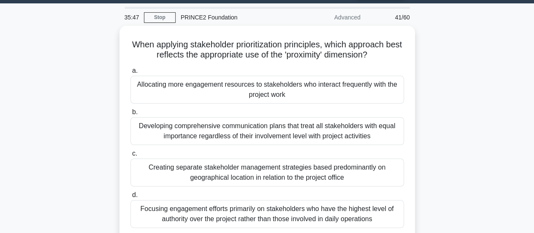
scroll to position [23, 0]
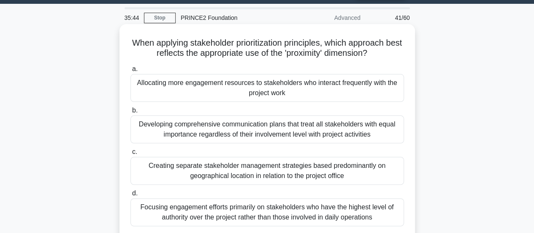
click at [325, 90] on div "Allocating more engagement resources to stakeholders who interact frequently wi…" at bounding box center [267, 88] width 274 height 28
click at [130, 72] on input "a. Allocating more engagement resources to stakeholders who interact frequently…" at bounding box center [130, 68] width 0 height 5
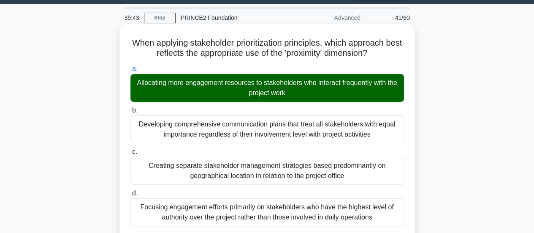
scroll to position [307, 0]
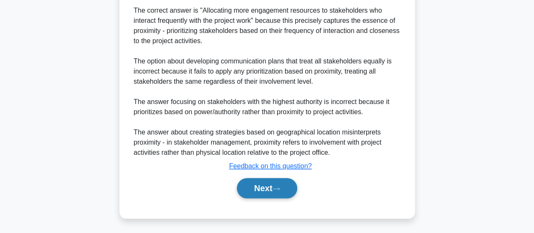
click at [265, 194] on button "Next" at bounding box center [267, 188] width 60 height 20
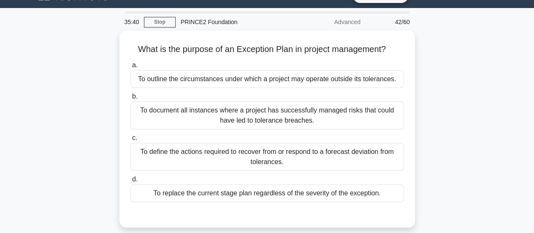
scroll to position [19, 0]
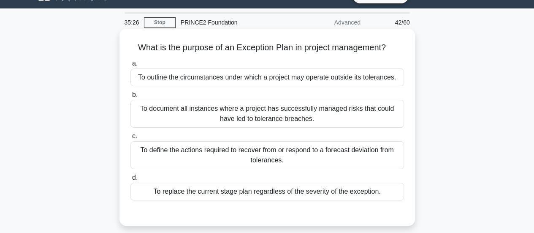
click at [297, 158] on div "To define the actions required to recover from or respond to a forecast deviati…" at bounding box center [267, 155] width 274 height 28
click at [130, 139] on input "c. To define the actions required to recover from or respond to a forecast devi…" at bounding box center [130, 135] width 0 height 5
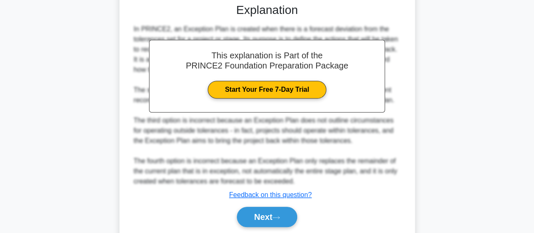
scroll to position [256, 0]
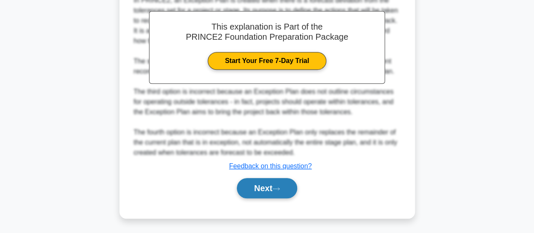
click at [266, 186] on button "Next" at bounding box center [267, 188] width 60 height 20
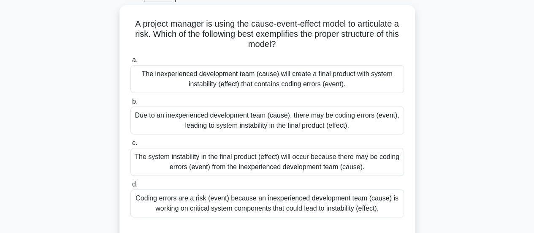
scroll to position [45, 0]
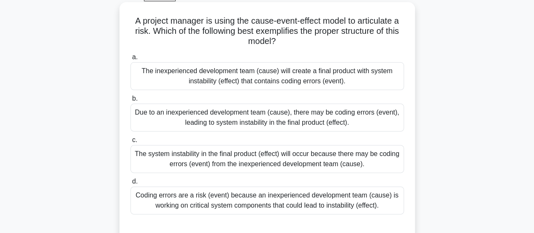
click at [193, 120] on div "Due to an inexperienced development team (cause), there may be coding errors (e…" at bounding box center [267, 117] width 274 height 28
click at [130, 101] on input "b. Due to an inexperienced development team (cause), there may be coding errors…" at bounding box center [130, 98] width 0 height 5
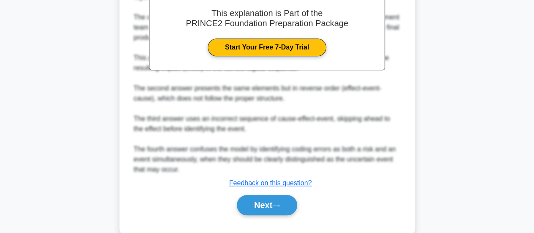
scroll to position [327, 0]
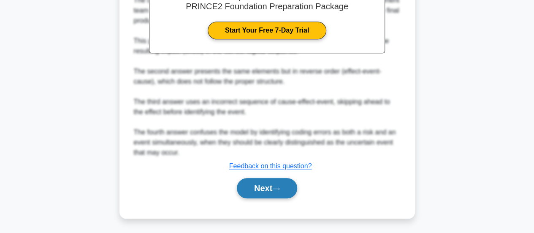
click at [278, 190] on icon at bounding box center [276, 188] width 8 height 5
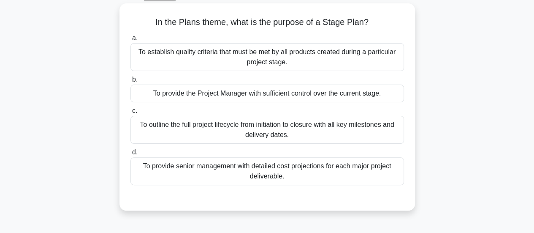
scroll to position [46, 0]
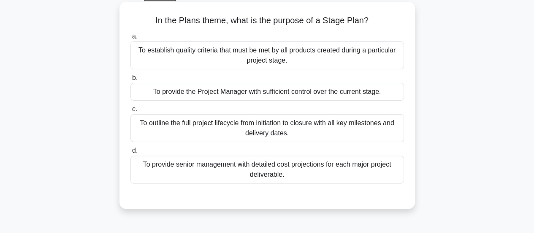
click at [248, 88] on div "To provide the Project Manager with sufficient control over the current stage." at bounding box center [267, 92] width 274 height 18
click at [130, 81] on input "b. To provide the Project Manager with sufficient control over the current stag…" at bounding box center [130, 77] width 0 height 5
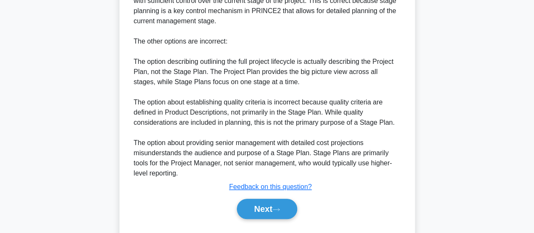
scroll to position [297, 0]
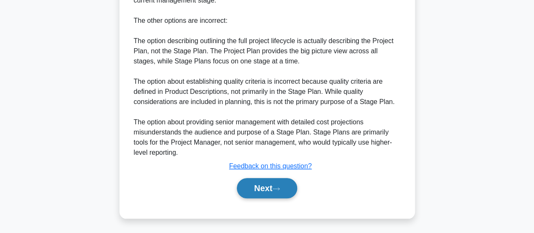
click at [273, 190] on button "Next" at bounding box center [267, 188] width 60 height 20
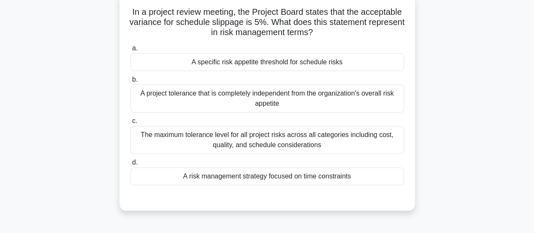
scroll to position [57, 0]
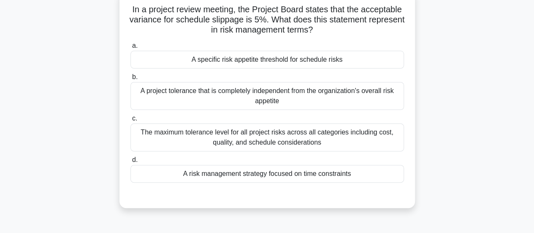
click at [271, 175] on div "A risk management strategy focused on time constraints" at bounding box center [267, 174] width 274 height 18
click at [130, 163] on input "d. A risk management strategy focused on time constraints" at bounding box center [130, 159] width 0 height 5
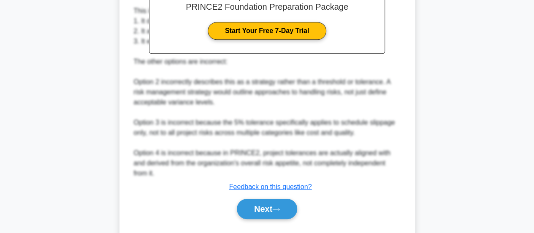
scroll to position [318, 0]
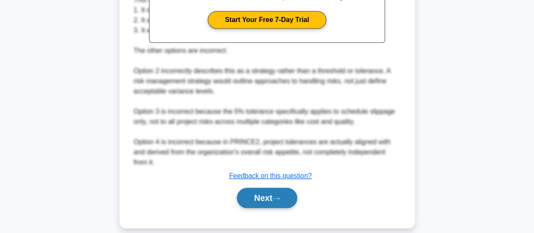
click at [274, 187] on button "Next" at bounding box center [267, 197] width 60 height 20
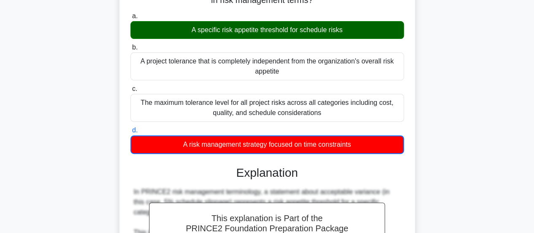
scroll to position [0, 0]
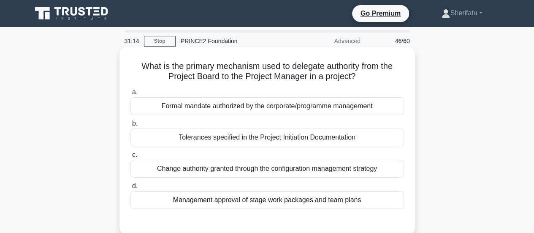
click at [267, 106] on div "Formal mandate authorized by the corporate/programme management" at bounding box center [267, 106] width 274 height 18
click at [130, 95] on input "a. Formal mandate authorized by the corporate/programme management" at bounding box center [130, 92] width 0 height 5
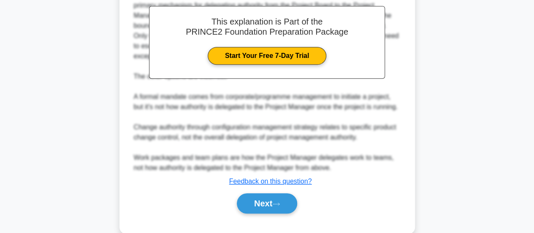
scroll to position [278, 0]
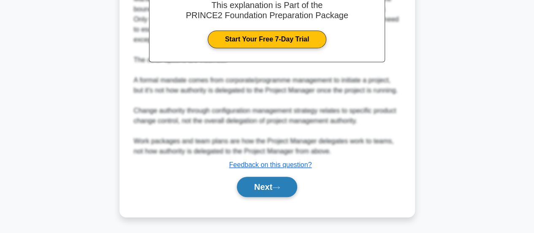
click at [241, 180] on button "Next" at bounding box center [267, 187] width 60 height 20
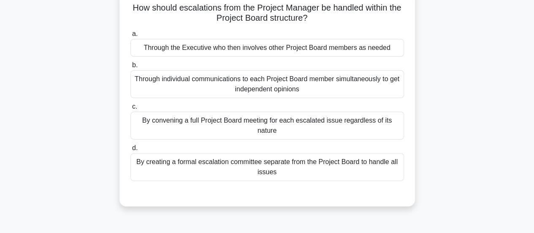
scroll to position [61, 0]
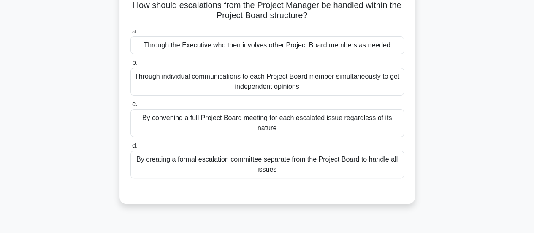
click at [230, 129] on div "By convening a full Project Board meeting for each escalated issue regardless o…" at bounding box center [267, 123] width 274 height 28
click at [130, 107] on input "c. By convening a full Project Board meeting for each escalated issue regardles…" at bounding box center [130, 103] width 0 height 5
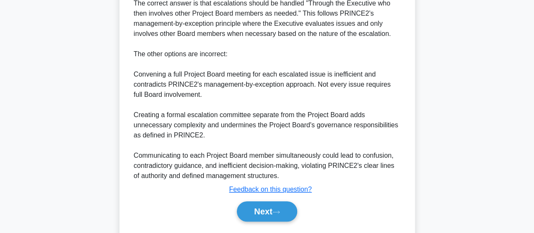
scroll to position [339, 0]
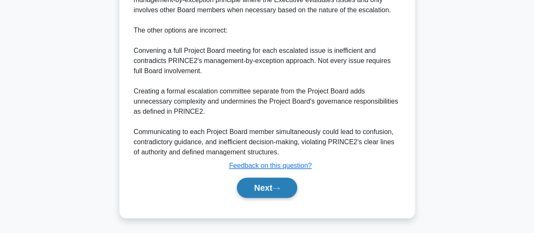
click at [269, 179] on button "Next" at bounding box center [267, 187] width 60 height 20
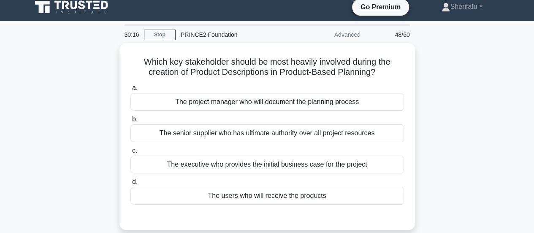
scroll to position [7, 0]
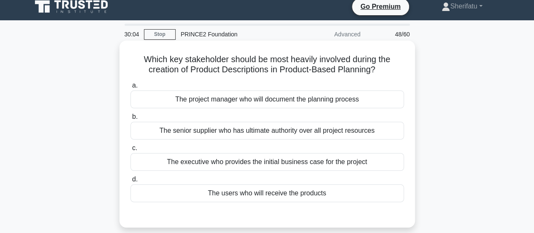
click at [276, 193] on div "The users who will receive the products" at bounding box center [267, 193] width 274 height 18
click at [130, 182] on input "d. The users who will receive the products" at bounding box center [130, 179] width 0 height 5
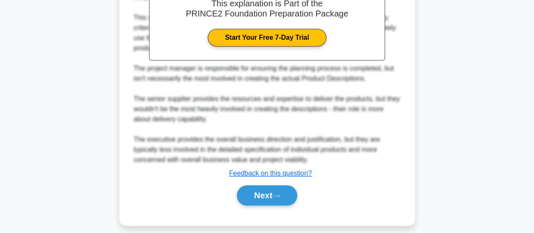
scroll to position [271, 0]
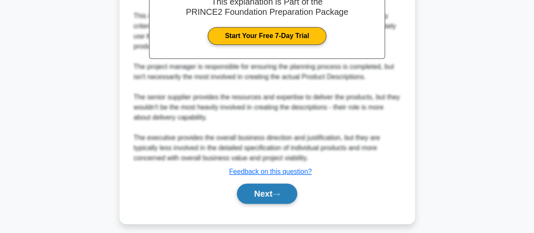
click at [276, 193] on icon at bounding box center [276, 194] width 8 height 5
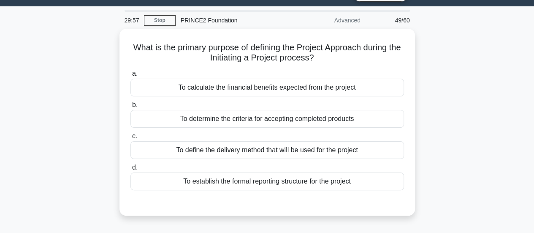
scroll to position [18, 0]
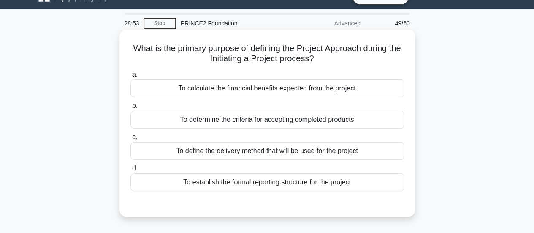
click at [244, 150] on div "To define the delivery method that will be used for the project" at bounding box center [267, 151] width 274 height 18
click at [130, 140] on input "c. To define the delivery method that will be used for the project" at bounding box center [130, 136] width 0 height 5
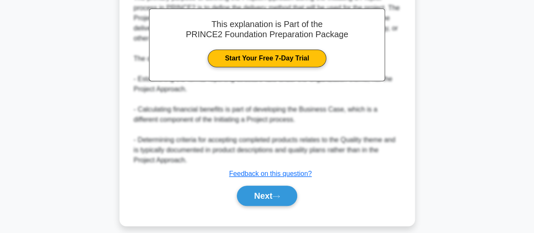
scroll to position [256, 0]
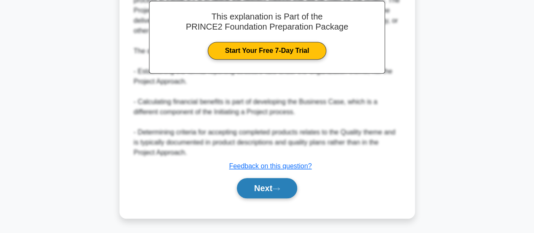
click at [263, 181] on button "Next" at bounding box center [267, 188] width 60 height 20
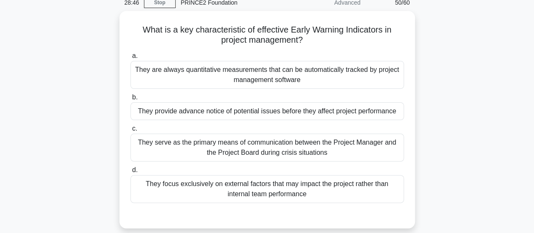
scroll to position [40, 0]
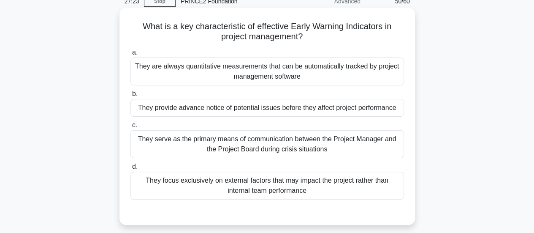
click at [324, 112] on div "They provide advance notice of potential issues before they affect project perf…" at bounding box center [267, 108] width 274 height 18
click at [130, 97] on input "b. They provide advance notice of potential issues before they affect project p…" at bounding box center [130, 93] width 0 height 5
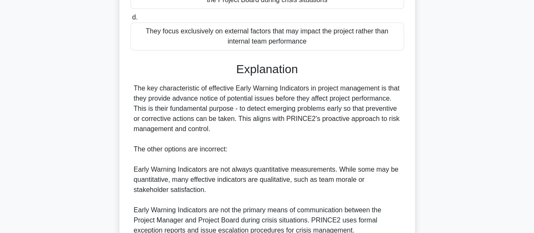
scroll to position [307, 0]
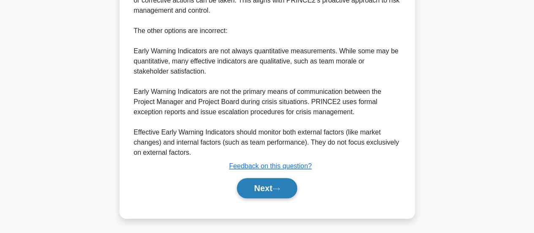
click at [261, 184] on button "Next" at bounding box center [267, 188] width 60 height 20
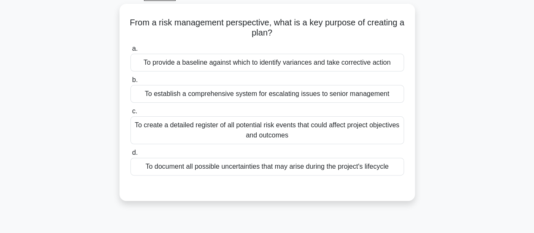
scroll to position [46, 0]
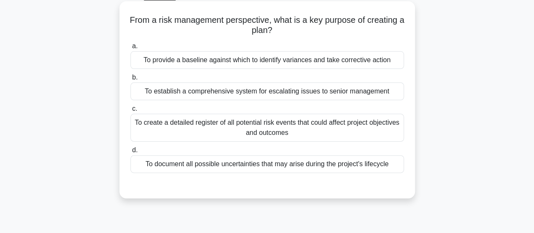
click at [337, 165] on div "To document all possible uncertainties that may arise during the project's life…" at bounding box center [267, 164] width 274 height 18
click at [130, 153] on input "d. To document all possible uncertainties that may arise during the project's l…" at bounding box center [130, 149] width 0 height 5
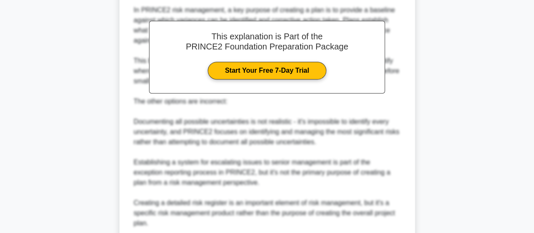
scroll to position [287, 0]
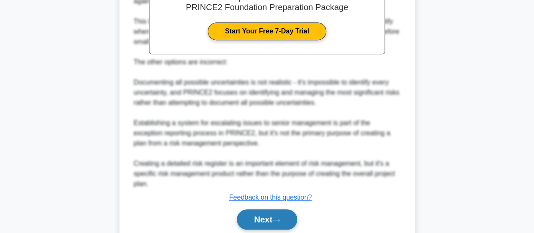
click at [272, 213] on button "Next" at bounding box center [267, 219] width 60 height 20
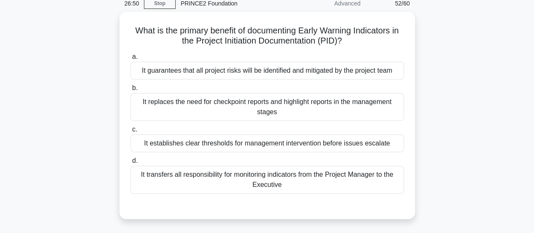
scroll to position [38, 0]
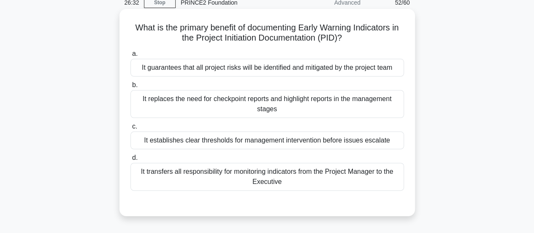
click at [308, 132] on div "It establishes clear thresholds for management intervention before issues escal…" at bounding box center [267, 140] width 274 height 18
click at [130, 129] on input "c. It establishes clear thresholds for management intervention before issues es…" at bounding box center [130, 126] width 0 height 5
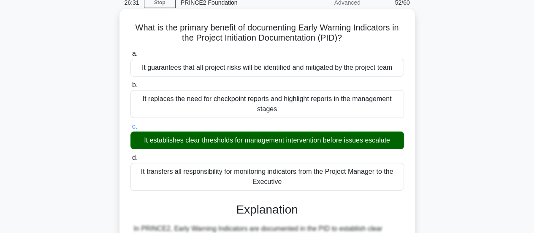
scroll to position [256, 0]
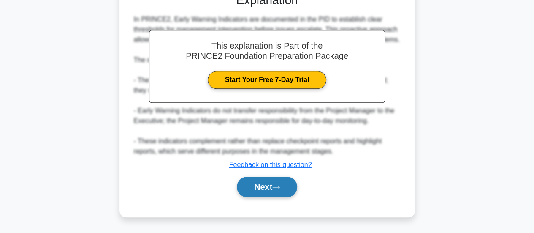
click at [266, 194] on button "Next" at bounding box center [267, 187] width 60 height 20
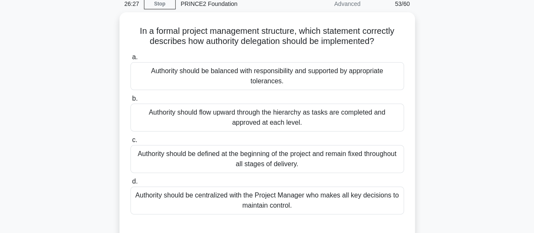
scroll to position [38, 0]
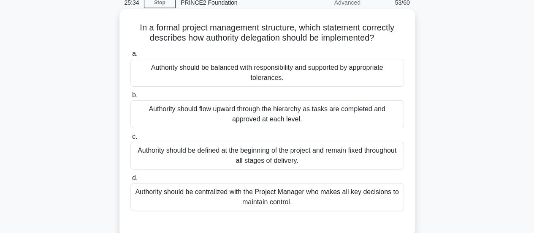
click at [348, 73] on div "Authority should be balanced with responsibility and supported by appropriate t…" at bounding box center [267, 73] width 274 height 28
click at [130, 57] on input "a. Authority should be balanced with responsibility and supported by appropriat…" at bounding box center [130, 53] width 0 height 5
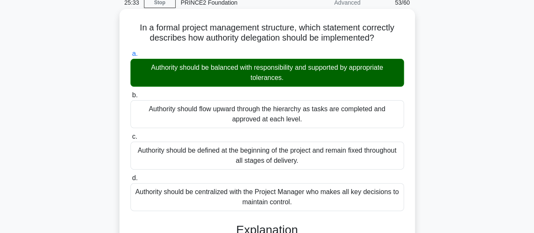
scroll to position [287, 0]
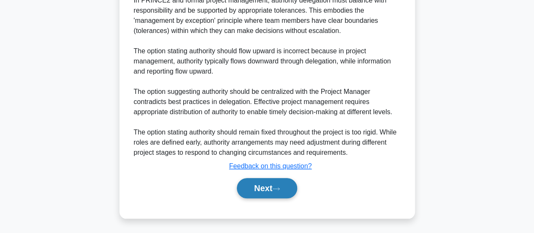
click at [266, 191] on button "Next" at bounding box center [267, 188] width 60 height 20
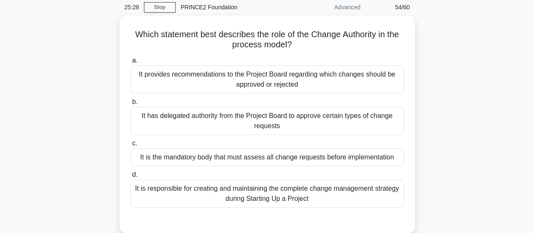
scroll to position [33, 0]
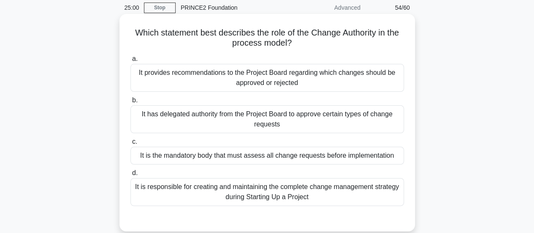
click at [345, 120] on div "It has delegated authority from the Project Board to approve certain types of c…" at bounding box center [267, 119] width 274 height 28
click at [130, 103] on input "b. It has delegated authority from the Project Board to approve certain types o…" at bounding box center [130, 100] width 0 height 5
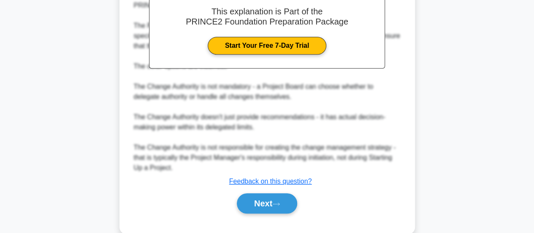
scroll to position [307, 0]
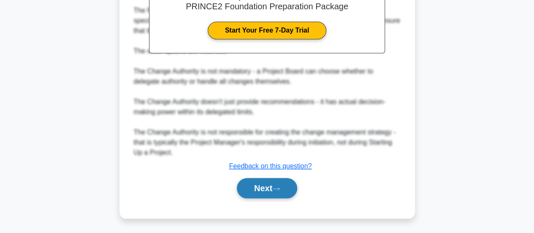
click at [268, 190] on button "Next" at bounding box center [267, 188] width 60 height 20
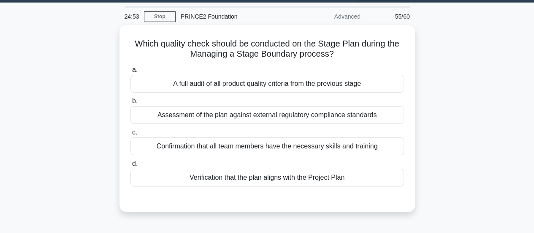
scroll to position [25, 0]
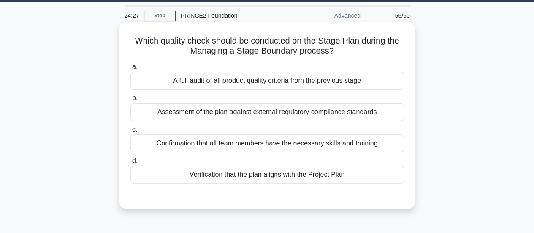
click at [295, 176] on div "Verification that the plan aligns with the Project Plan" at bounding box center [267, 175] width 274 height 18
click at [130, 163] on input "d. Verification that the plan aligns with the Project Plan" at bounding box center [130, 160] width 0 height 5
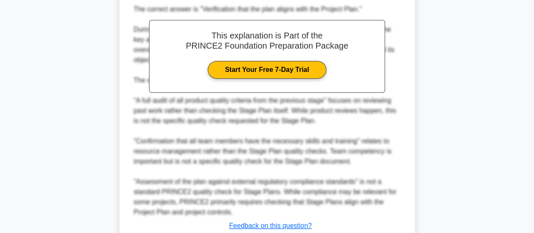
scroll to position [297, 0]
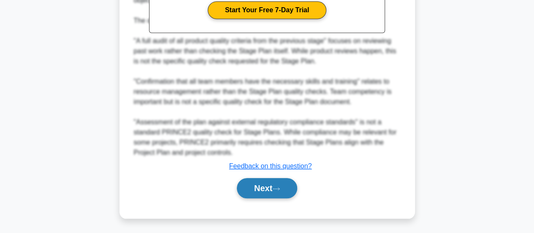
click at [274, 182] on button "Next" at bounding box center [267, 188] width 60 height 20
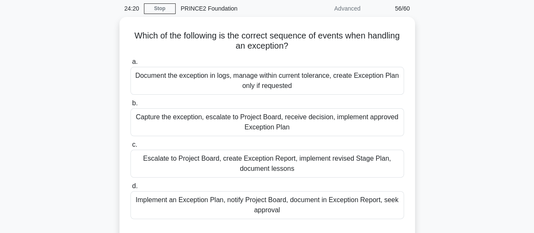
scroll to position [32, 0]
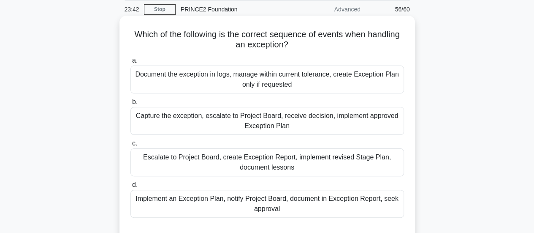
click at [372, 160] on div "Escalate to Project Board, create Exception Report, implement revised Stage Pla…" at bounding box center [267, 162] width 274 height 28
click at [130, 146] on input "c. Escalate to Project Board, create Exception Report, implement revised Stage …" at bounding box center [130, 143] width 0 height 5
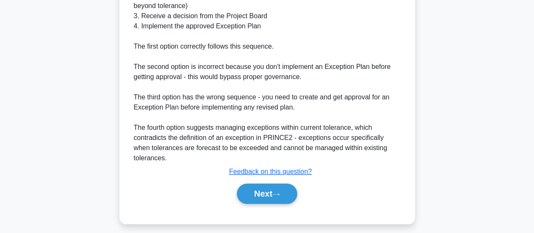
scroll to position [329, 0]
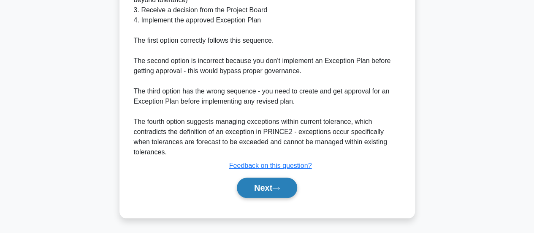
click at [269, 188] on button "Next" at bounding box center [267, 187] width 60 height 20
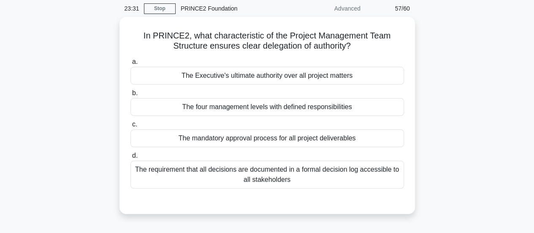
scroll to position [33, 0]
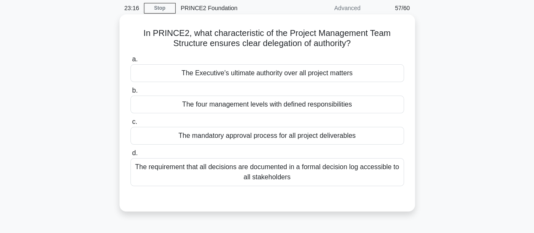
click at [307, 103] on div "The four management levels with defined responsibilities" at bounding box center [267, 104] width 274 height 18
click at [130, 93] on input "b. The four management levels with defined responsibilities" at bounding box center [130, 90] width 0 height 5
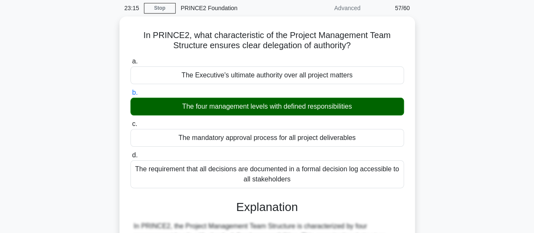
scroll to position [236, 0]
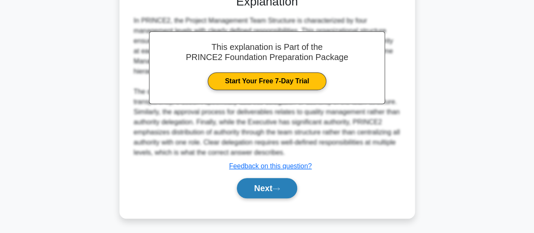
click at [282, 182] on button "Next" at bounding box center [267, 188] width 60 height 20
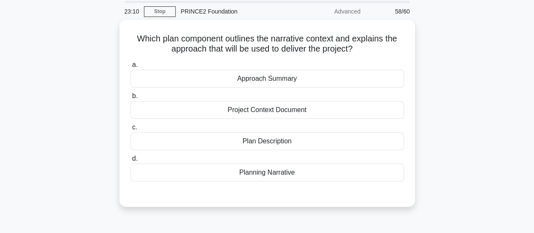
scroll to position [29, 0]
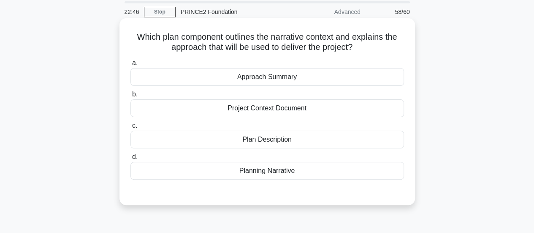
click at [309, 139] on div "Plan Description" at bounding box center [267, 139] width 274 height 18
click at [130, 128] on input "c. Plan Description" at bounding box center [130, 125] width 0 height 5
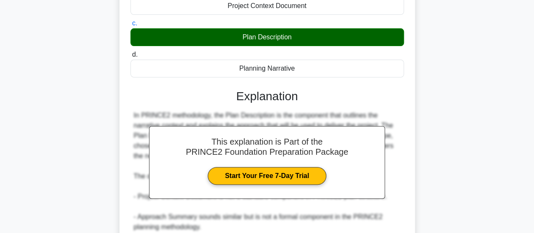
scroll to position [226, 0]
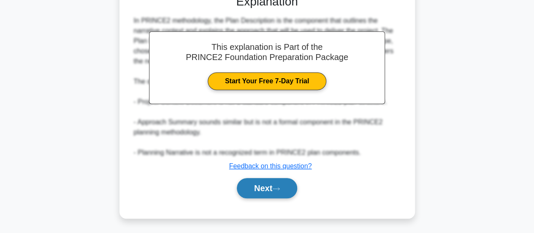
click at [254, 195] on button "Next" at bounding box center [267, 188] width 60 height 20
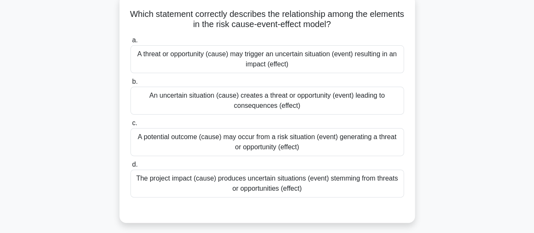
scroll to position [54, 0]
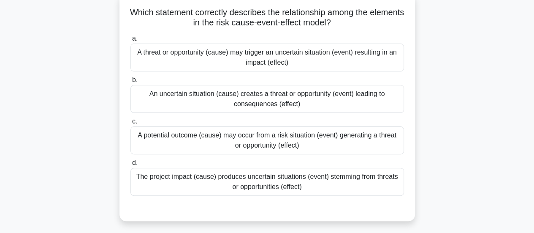
click at [372, 65] on div "A threat or opportunity (cause) may trigger an uncertain situation (event) resu…" at bounding box center [267, 57] width 274 height 28
click at [130, 41] on input "a. A threat or opportunity (cause) may trigger an uncertain situation (event) r…" at bounding box center [130, 38] width 0 height 5
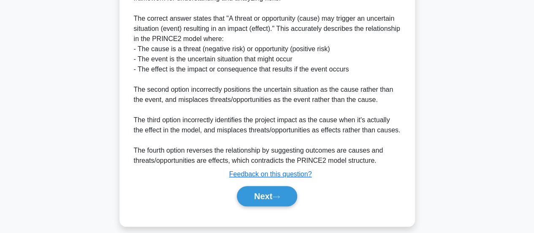
scroll to position [307, 0]
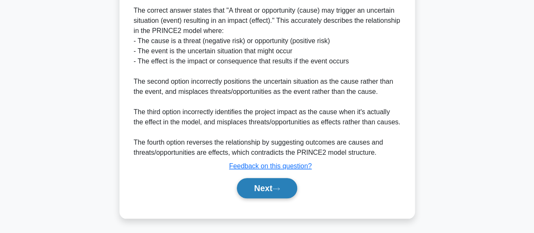
click at [275, 186] on button "Next" at bounding box center [267, 188] width 60 height 20
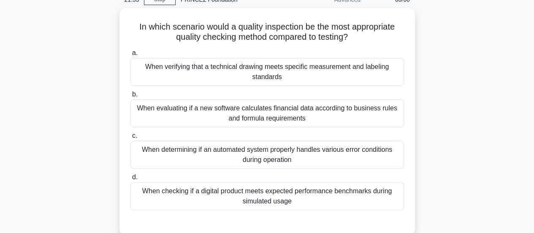
scroll to position [42, 0]
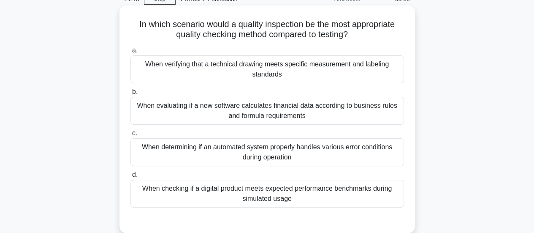
click at [344, 73] on div "When verifying that a technical drawing meets specific measurement and labeling…" at bounding box center [267, 69] width 274 height 28
click at [130, 53] on input "a. When verifying that a technical drawing meets specific measurement and label…" at bounding box center [130, 50] width 0 height 5
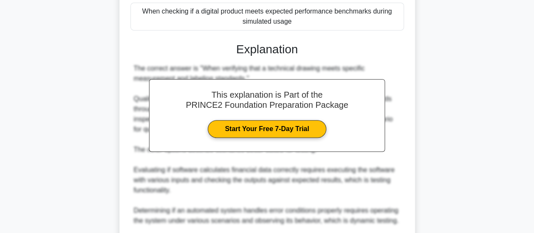
scroll to position [327, 0]
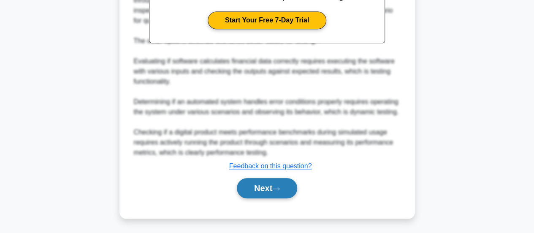
click at [261, 190] on button "Next" at bounding box center [267, 188] width 60 height 20
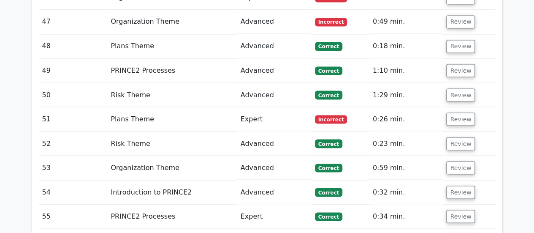
scroll to position [2336, 0]
